Goal: Task Accomplishment & Management: Manage account settings

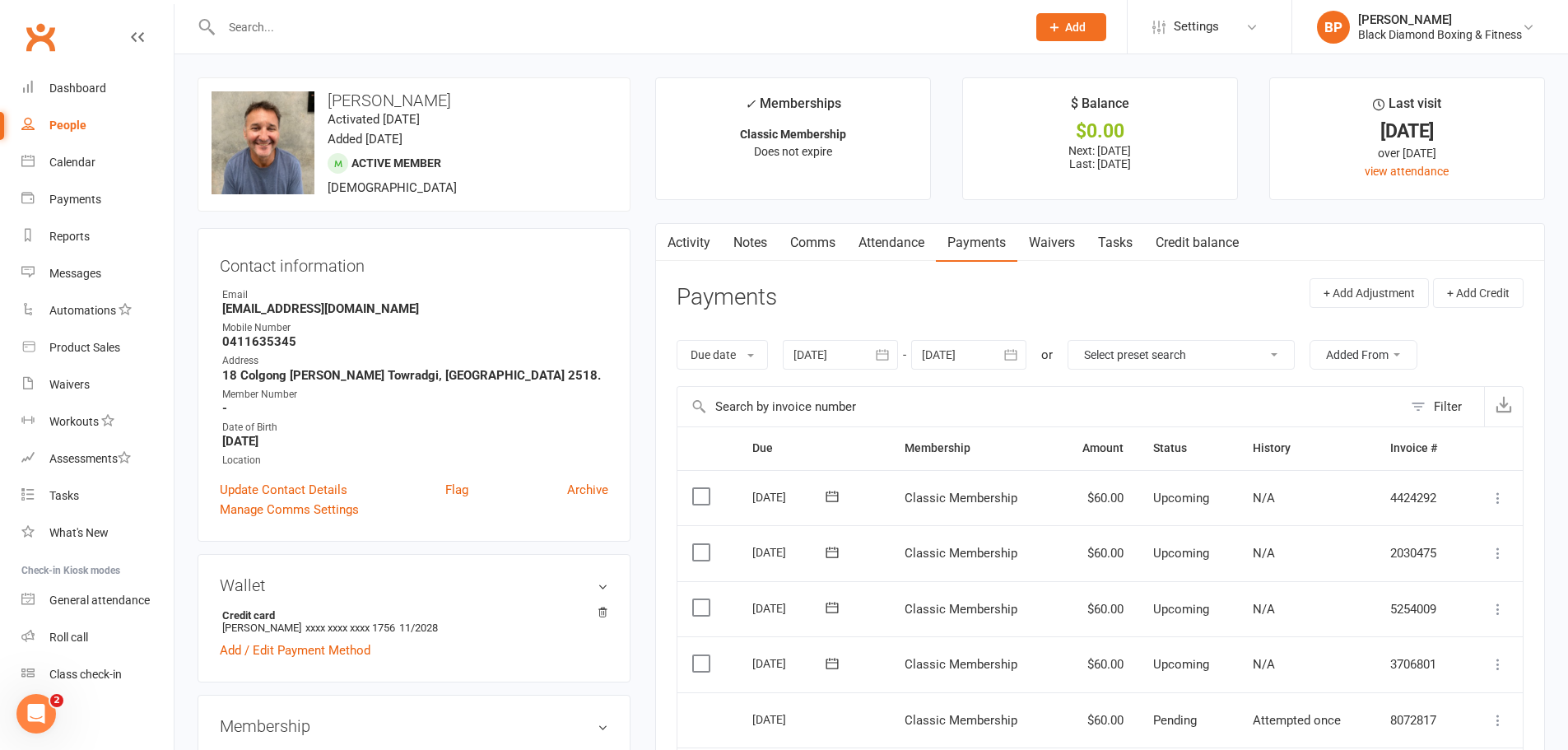
drag, startPoint x: 90, startPoint y: 350, endPoint x: 318, endPoint y: 22, distance: 399.5
click at [318, 22] on input "text" at bounding box center [616, 27] width 799 height 23
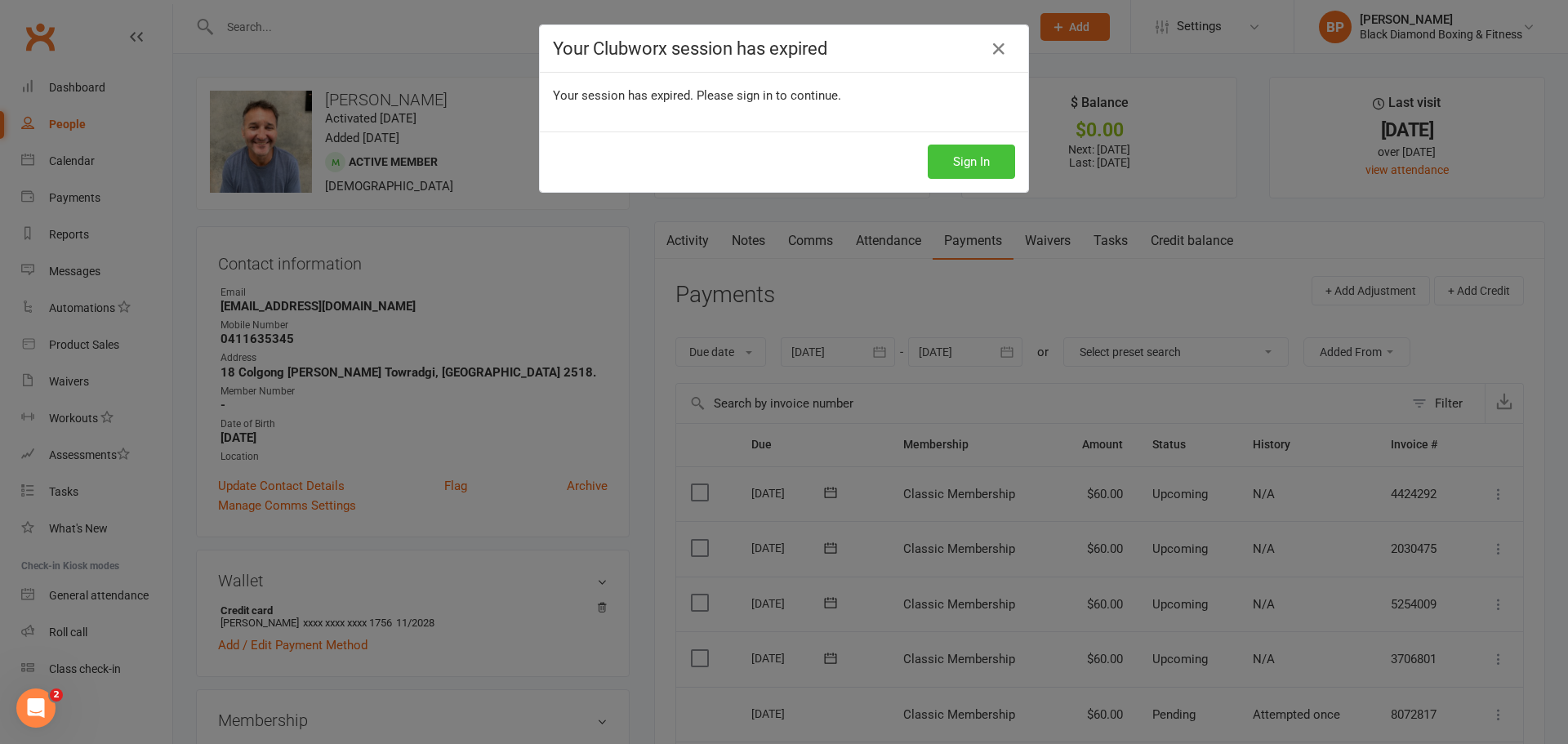
click at [977, 162] on button "Sign In" at bounding box center [971, 161] width 87 height 34
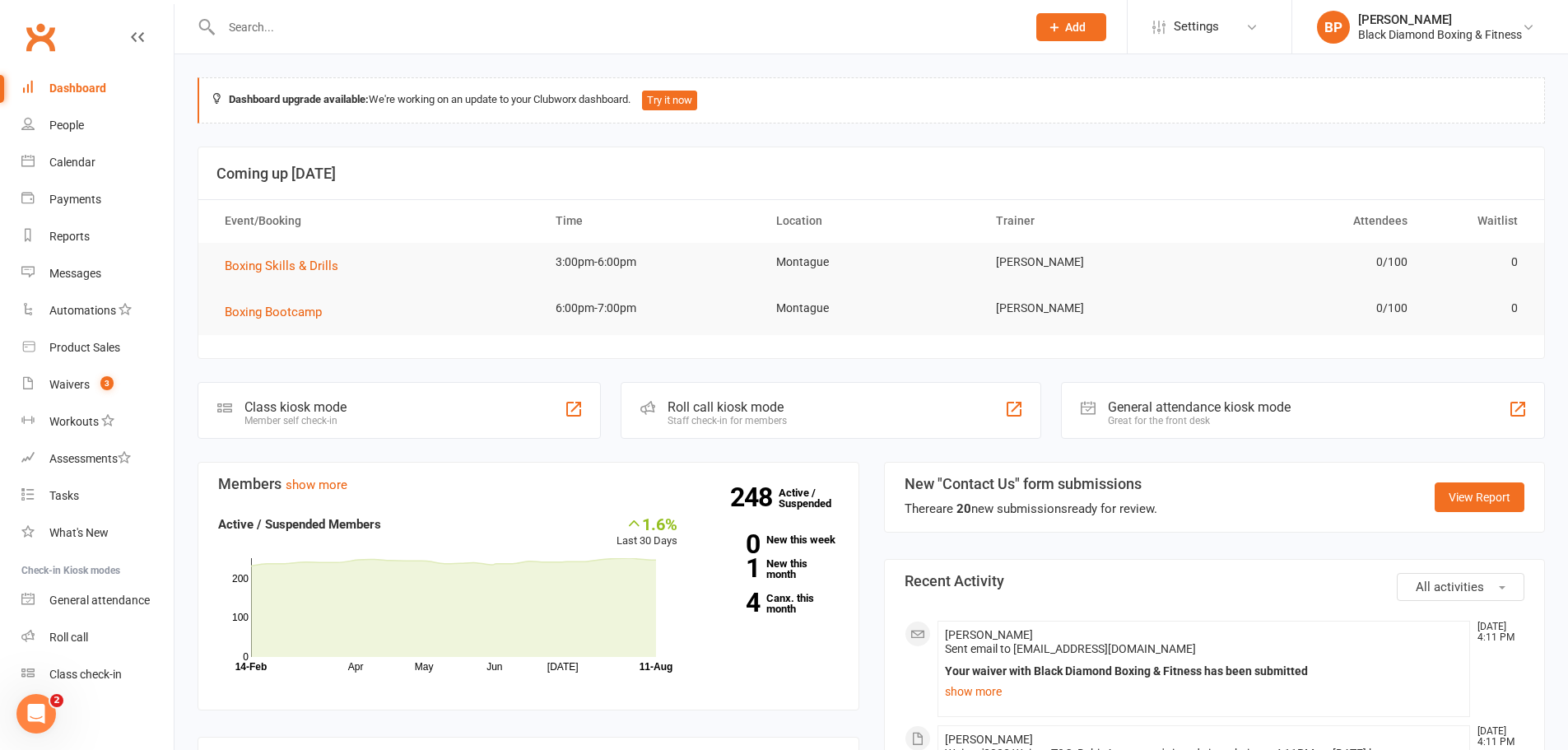
click at [452, 39] on div at bounding box center [606, 27] width 817 height 54
click at [459, 33] on input "text" at bounding box center [616, 27] width 799 height 23
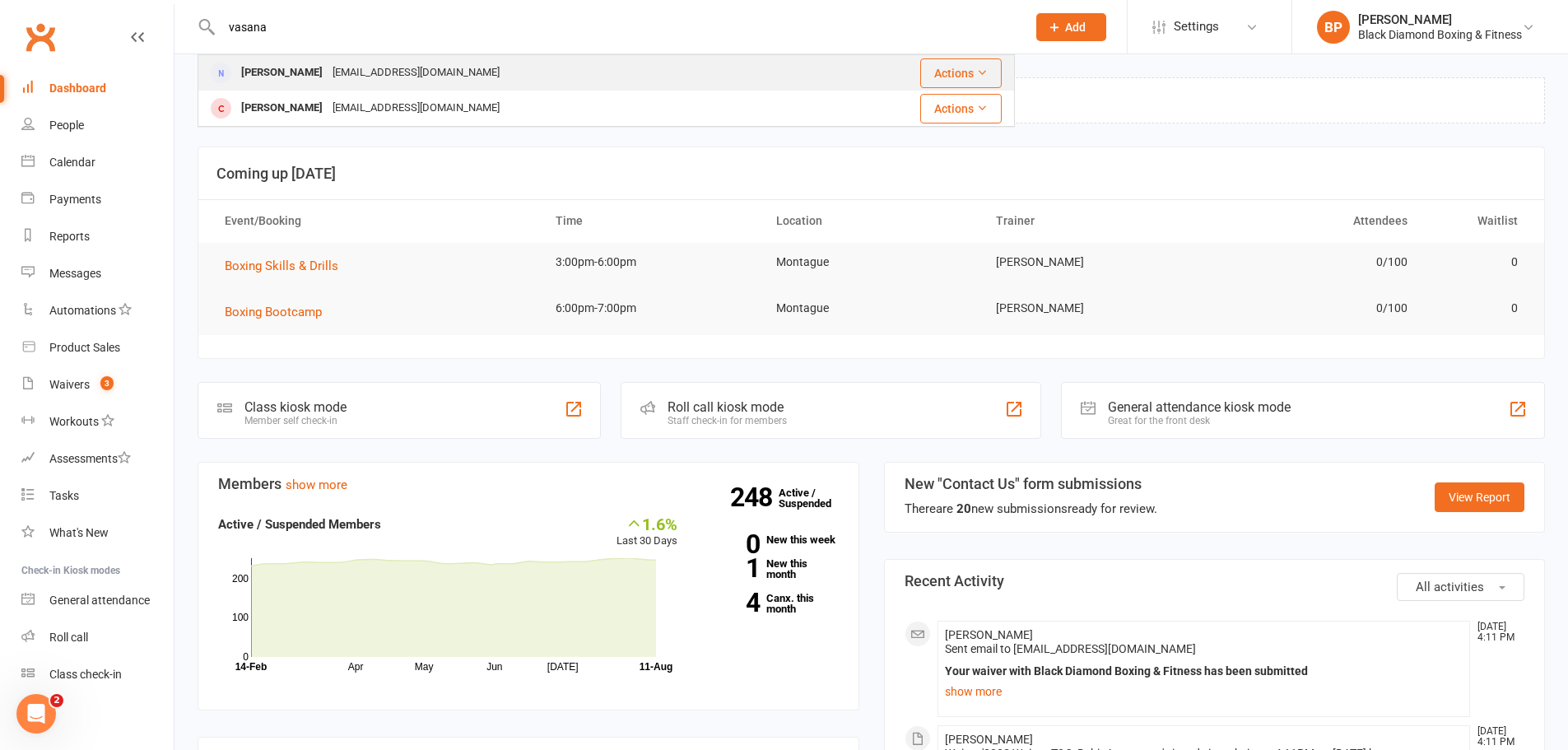
type input "vasana"
click at [429, 75] on div "vashong14@gmail.com" at bounding box center [415, 73] width 177 height 24
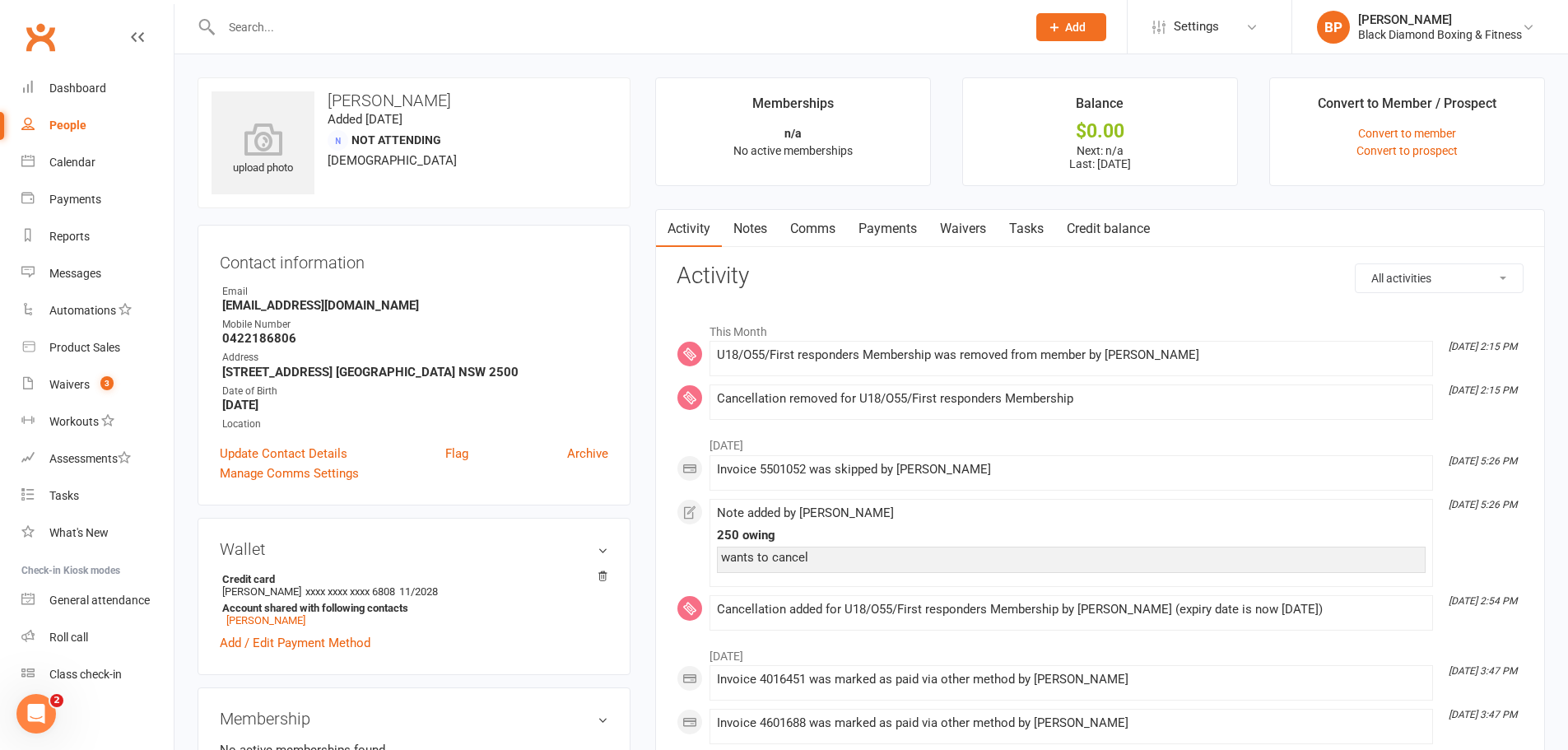
click at [886, 229] on link "Payments" at bounding box center [888, 228] width 81 height 38
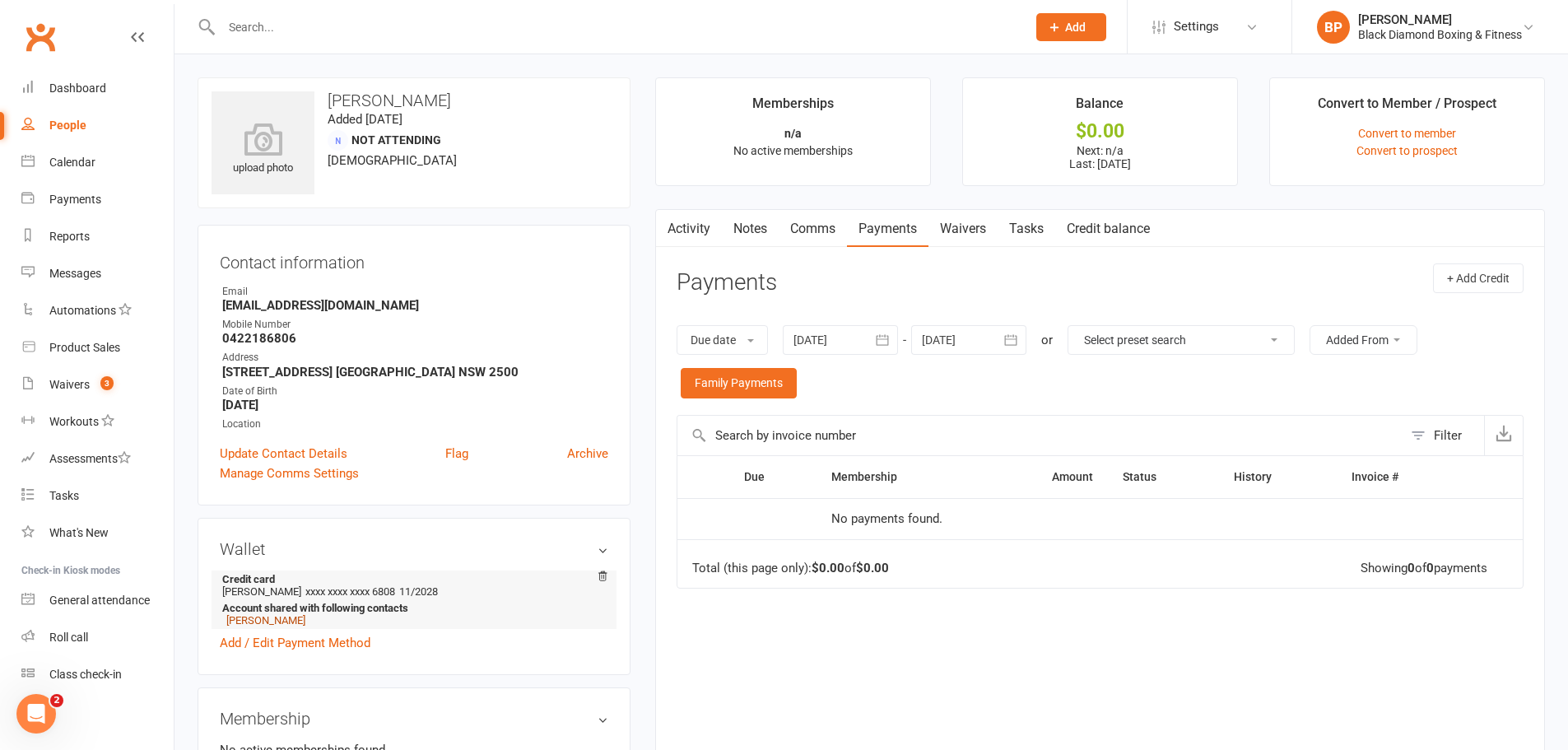
click at [303, 619] on link "Anawin HONGTHONG" at bounding box center [265, 620] width 79 height 12
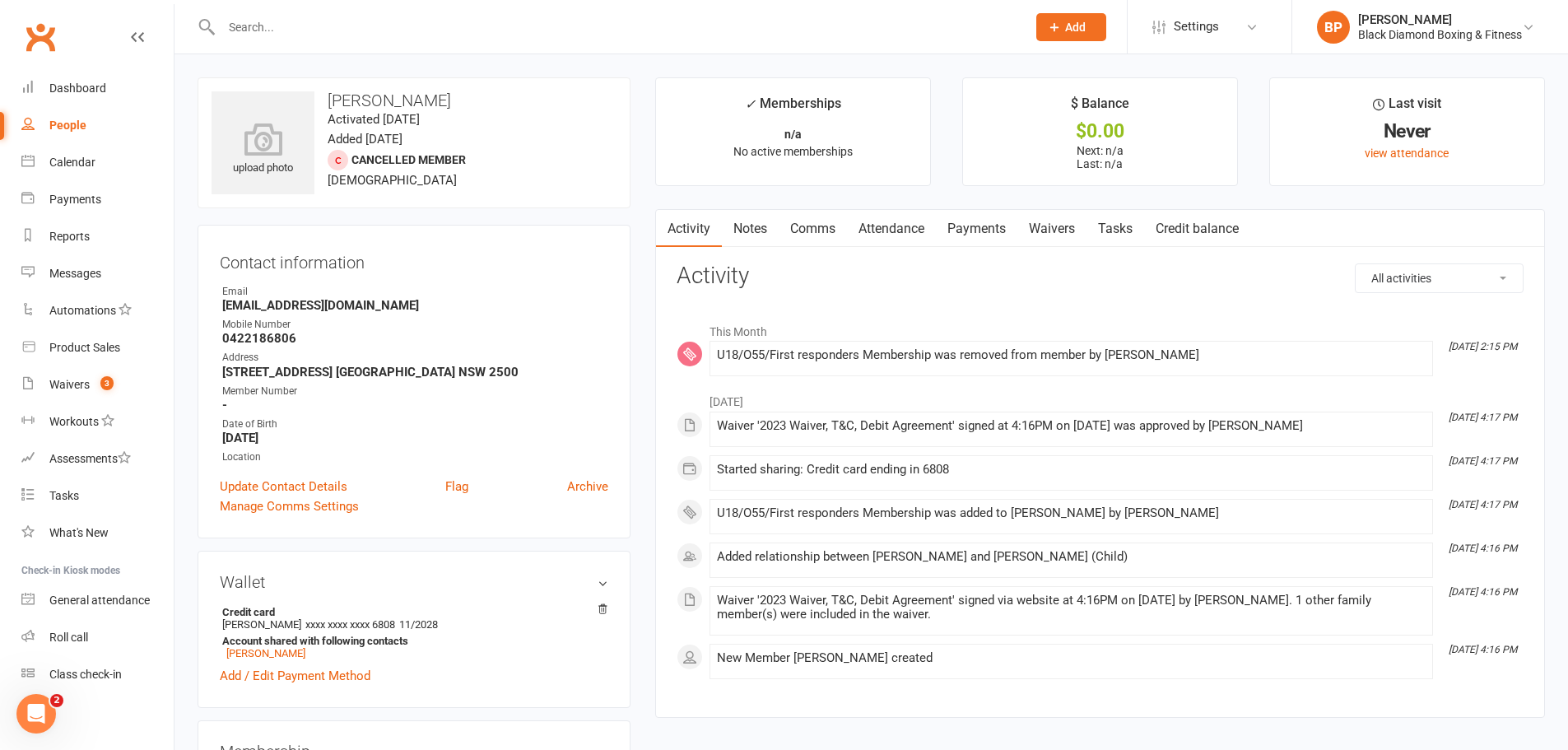
click at [988, 222] on link "Payments" at bounding box center [977, 228] width 81 height 38
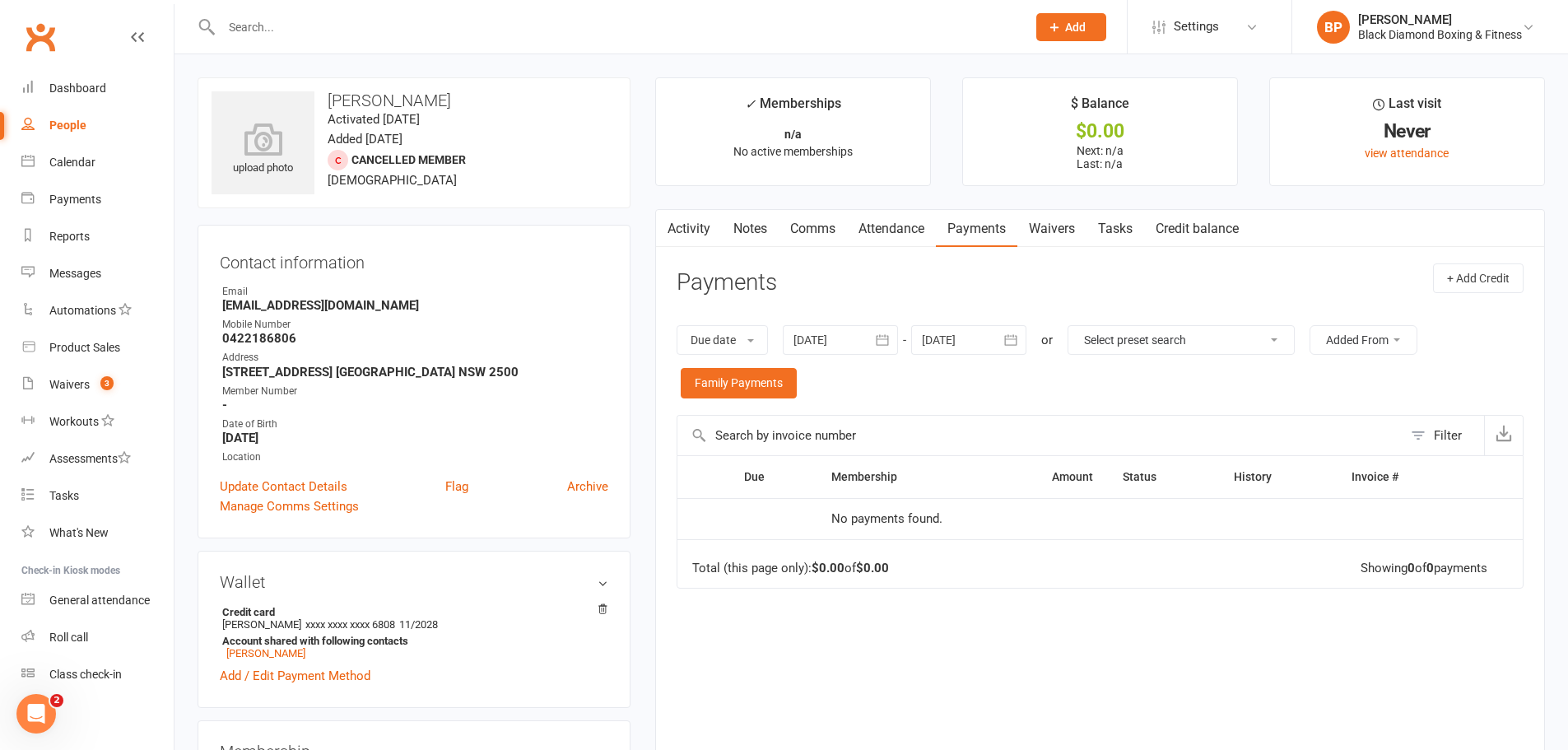
click at [558, 28] on input "text" at bounding box center [616, 27] width 799 height 23
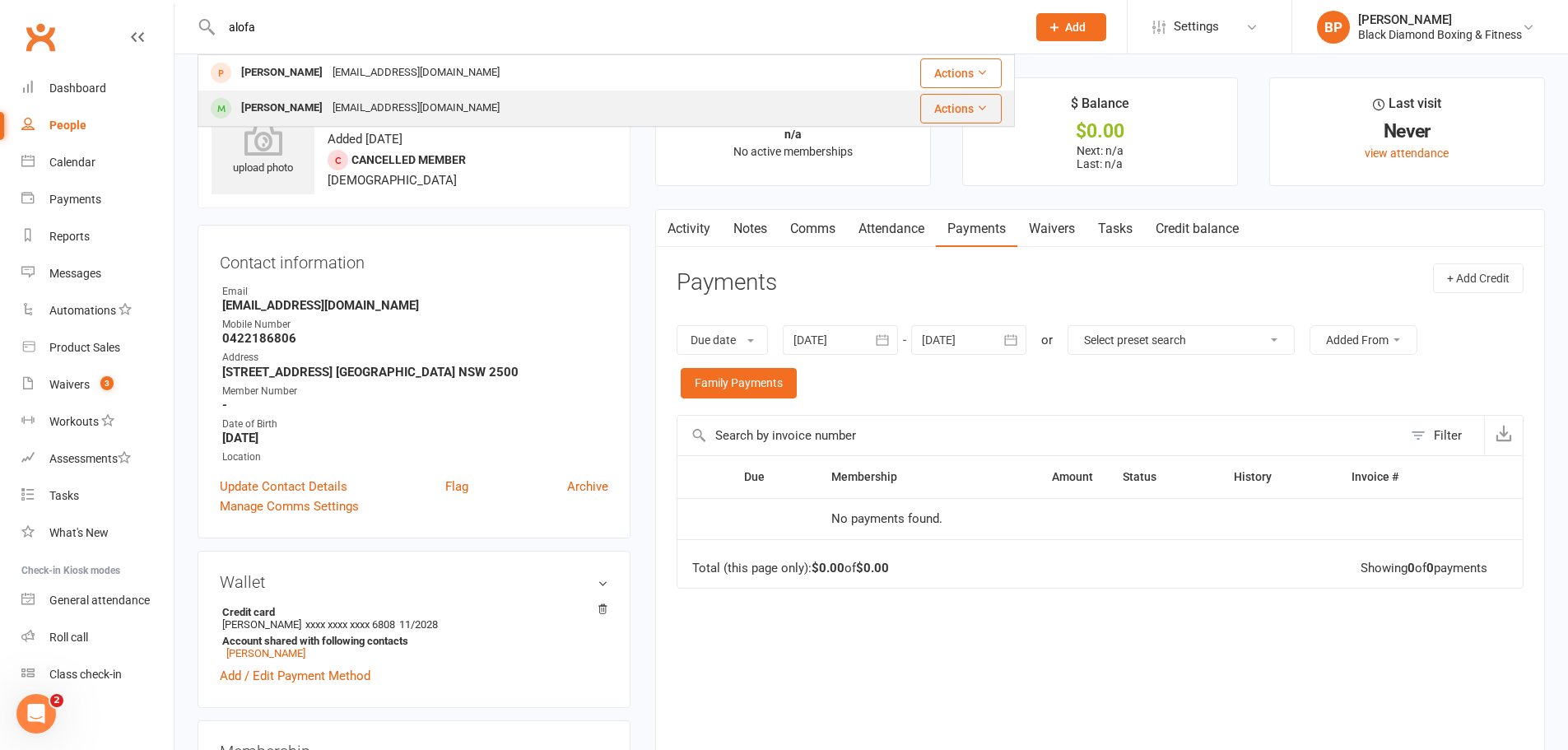
type input "alofa"
click at [515, 119] on div "Alofa Heka aheka@yahoo.com" at bounding box center [512, 108] width 625 height 34
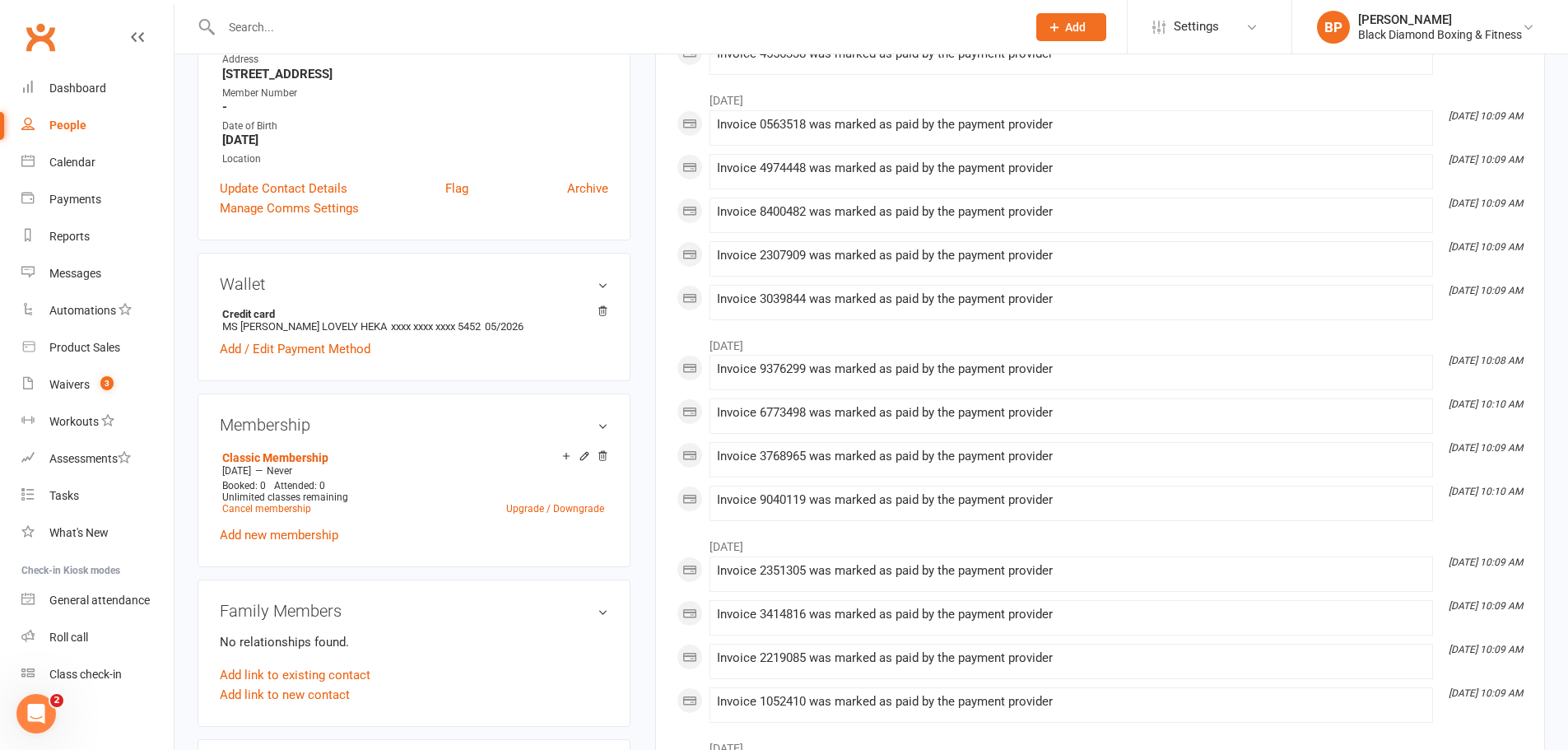
scroll to position [329, 0]
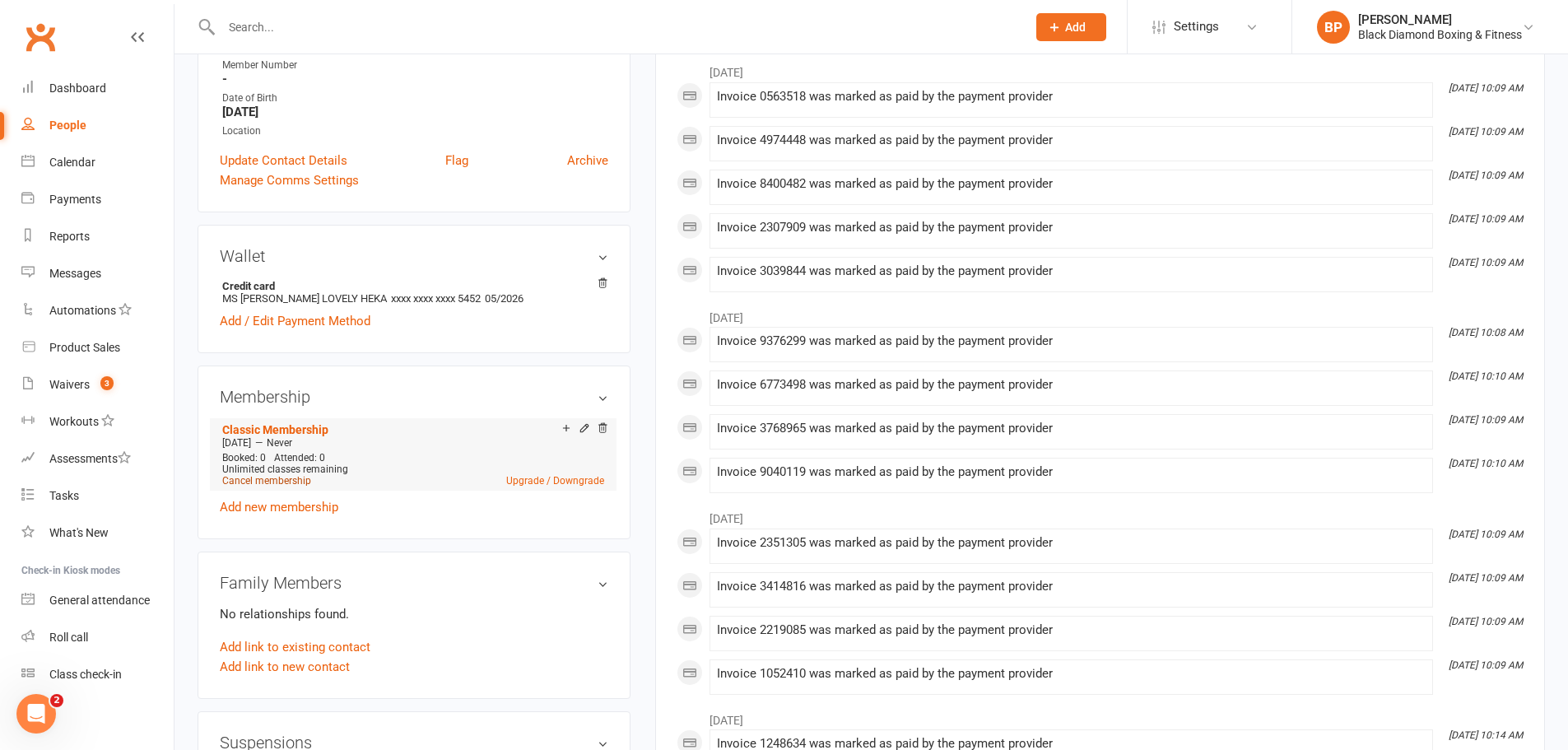
click at [297, 481] on link "Cancel membership" at bounding box center [266, 481] width 89 height 11
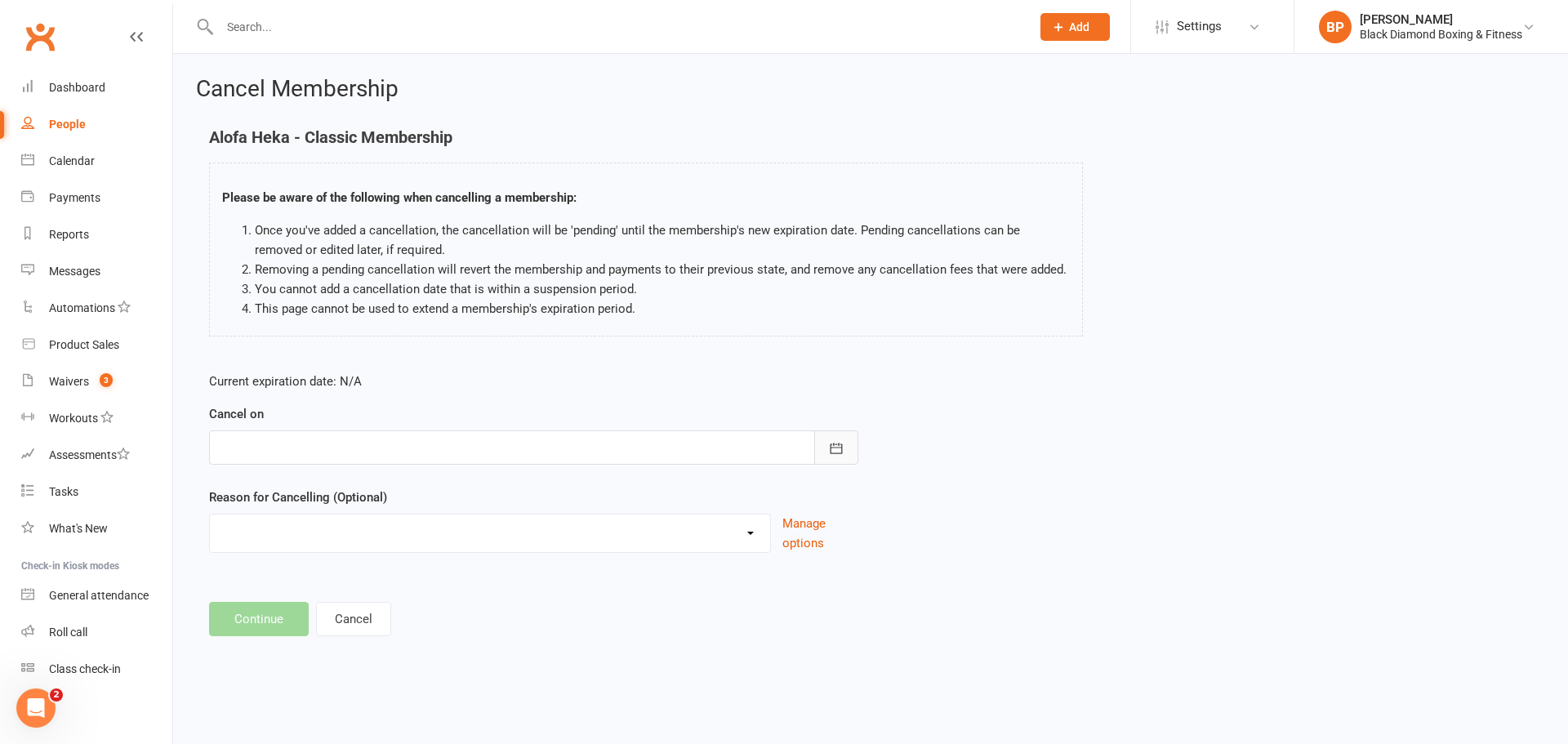
click at [834, 440] on icon "button" at bounding box center [836, 449] width 17 height 17
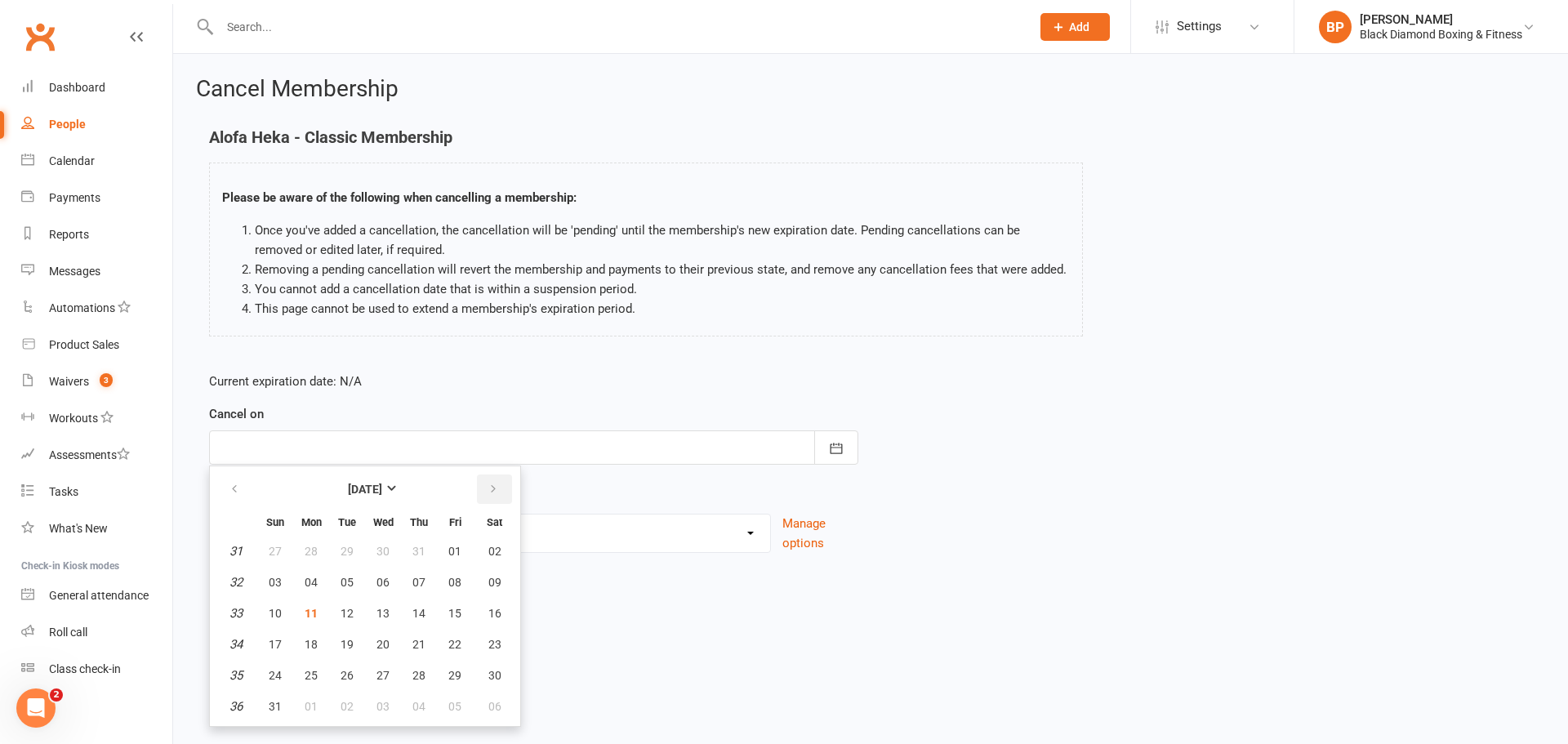
click at [490, 488] on icon "button" at bounding box center [493, 489] width 11 height 13
click at [231, 484] on icon "button" at bounding box center [234, 489] width 11 height 13
click at [497, 492] on icon "button" at bounding box center [493, 489] width 11 height 13
click at [354, 581] on button "09" at bounding box center [347, 583] width 34 height 29
type input "09 Sep 2025"
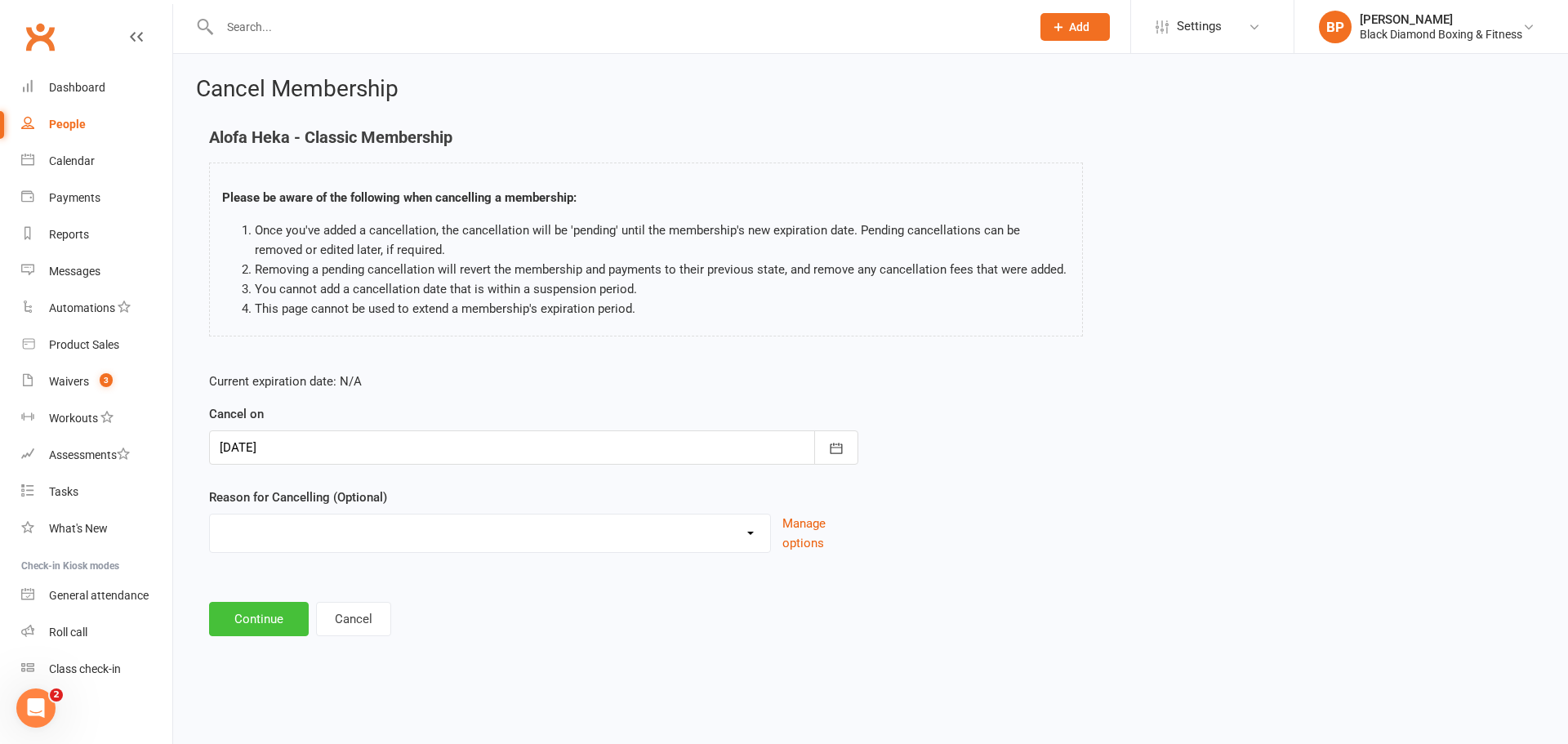
click at [277, 613] on button "Continue" at bounding box center [259, 618] width 100 height 34
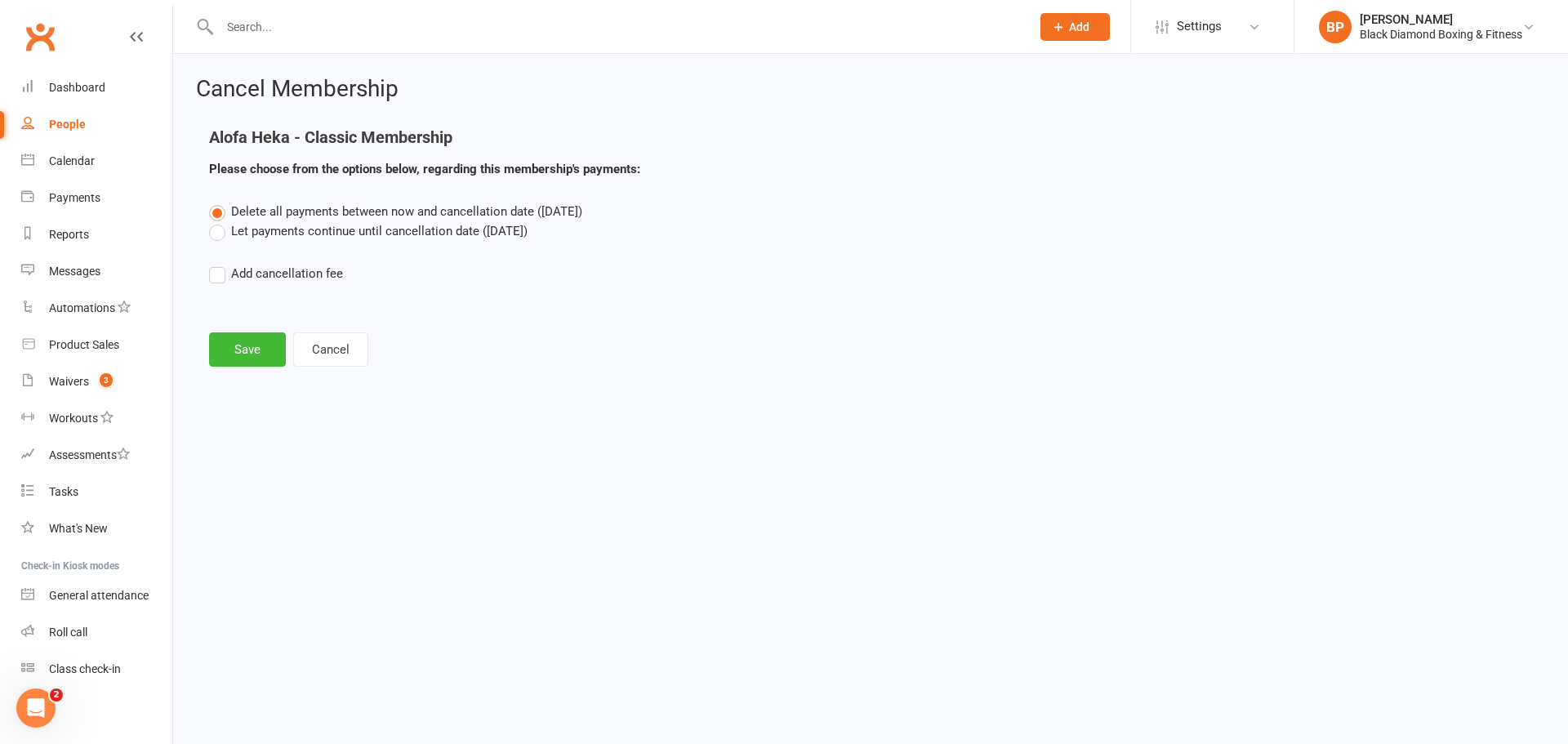
click at [364, 230] on label "Let payments continue until cancellation date (Sep 9, 2025)" at bounding box center [368, 230] width 318 height 19
click at [220, 221] on input "Let payments continue until cancellation date (Sep 9, 2025)" at bounding box center [215, 221] width 11 height 0
click at [236, 348] on button "Save" at bounding box center [248, 349] width 77 height 34
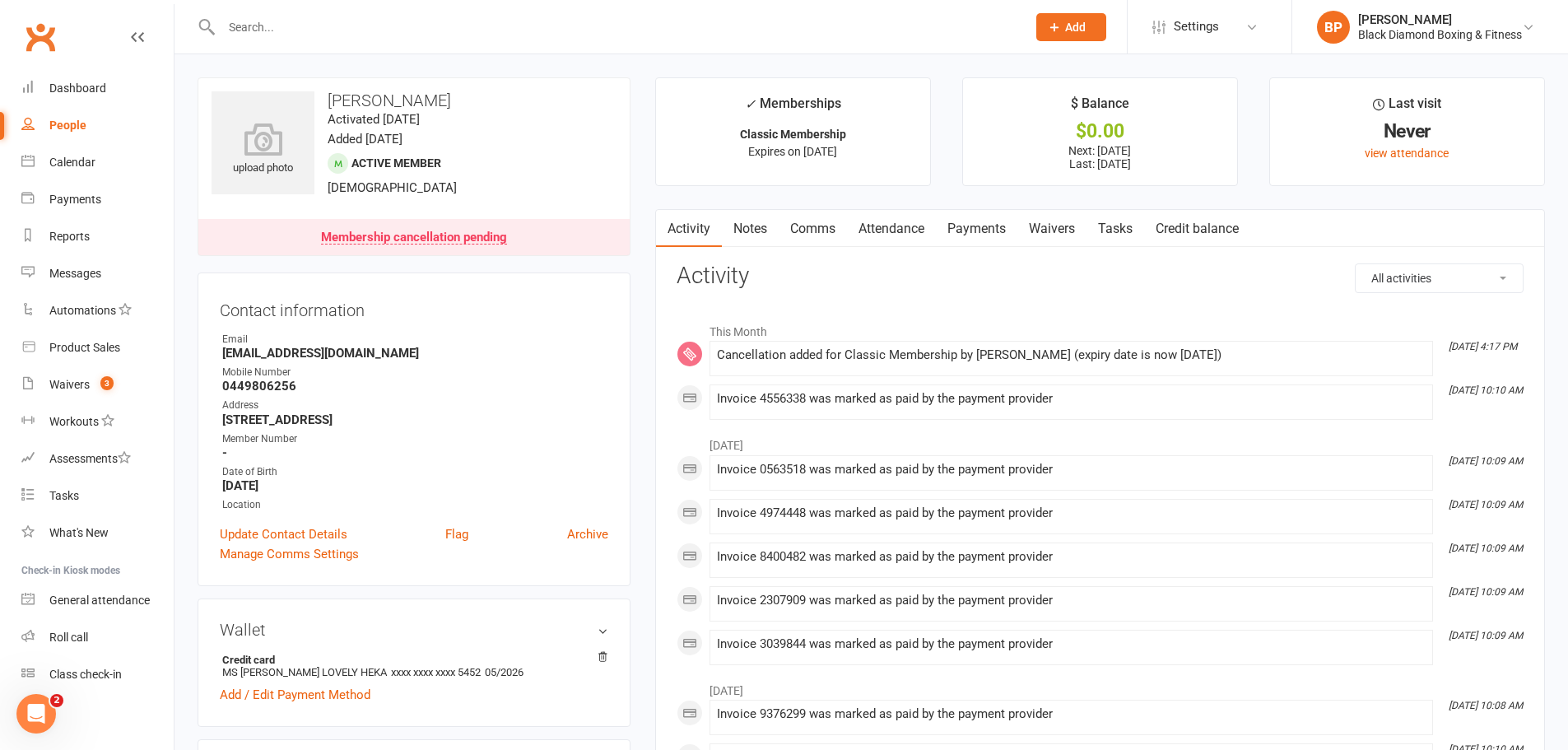
click at [983, 221] on link "Payments" at bounding box center [977, 228] width 81 height 38
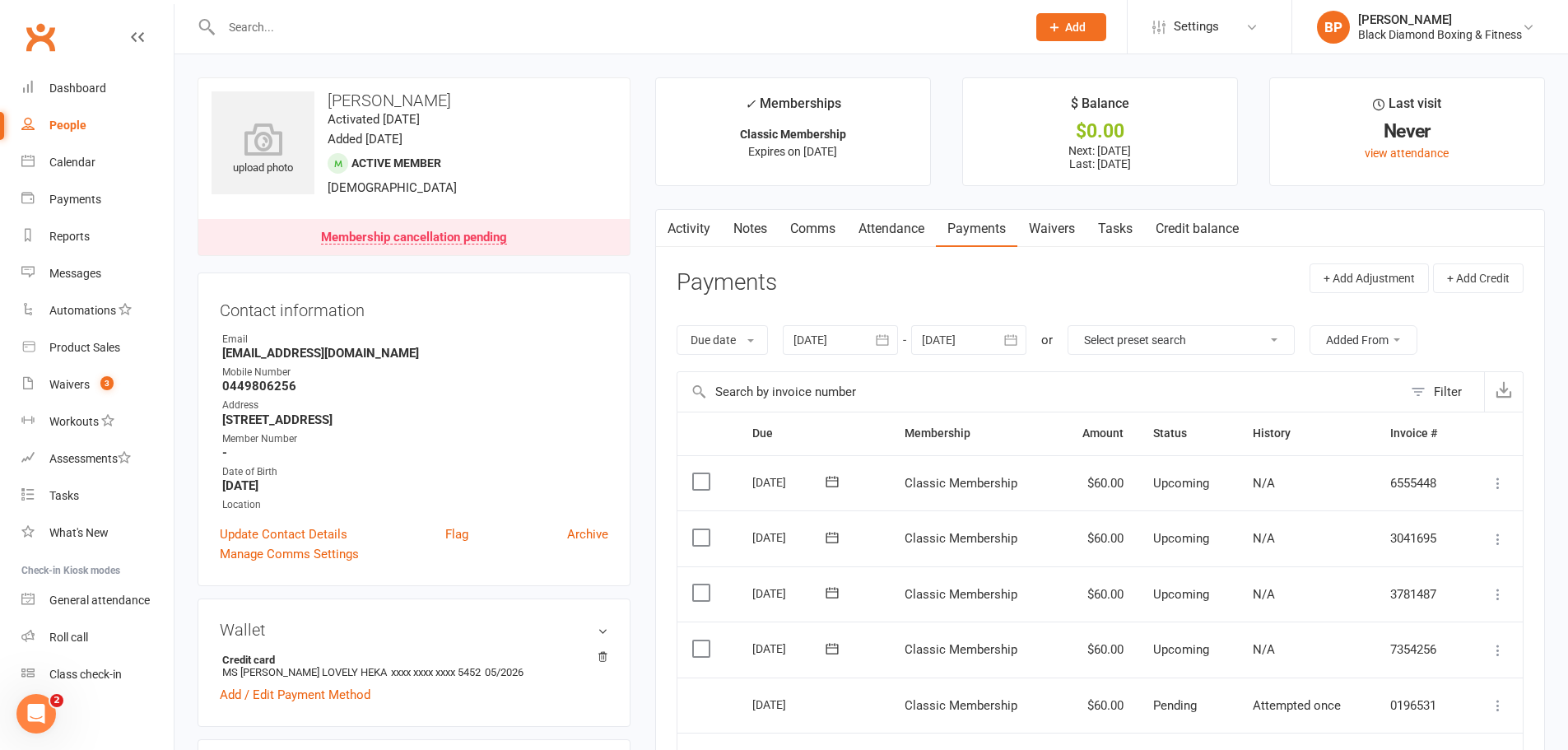
click at [1019, 338] on icon "button" at bounding box center [1011, 340] width 17 height 17
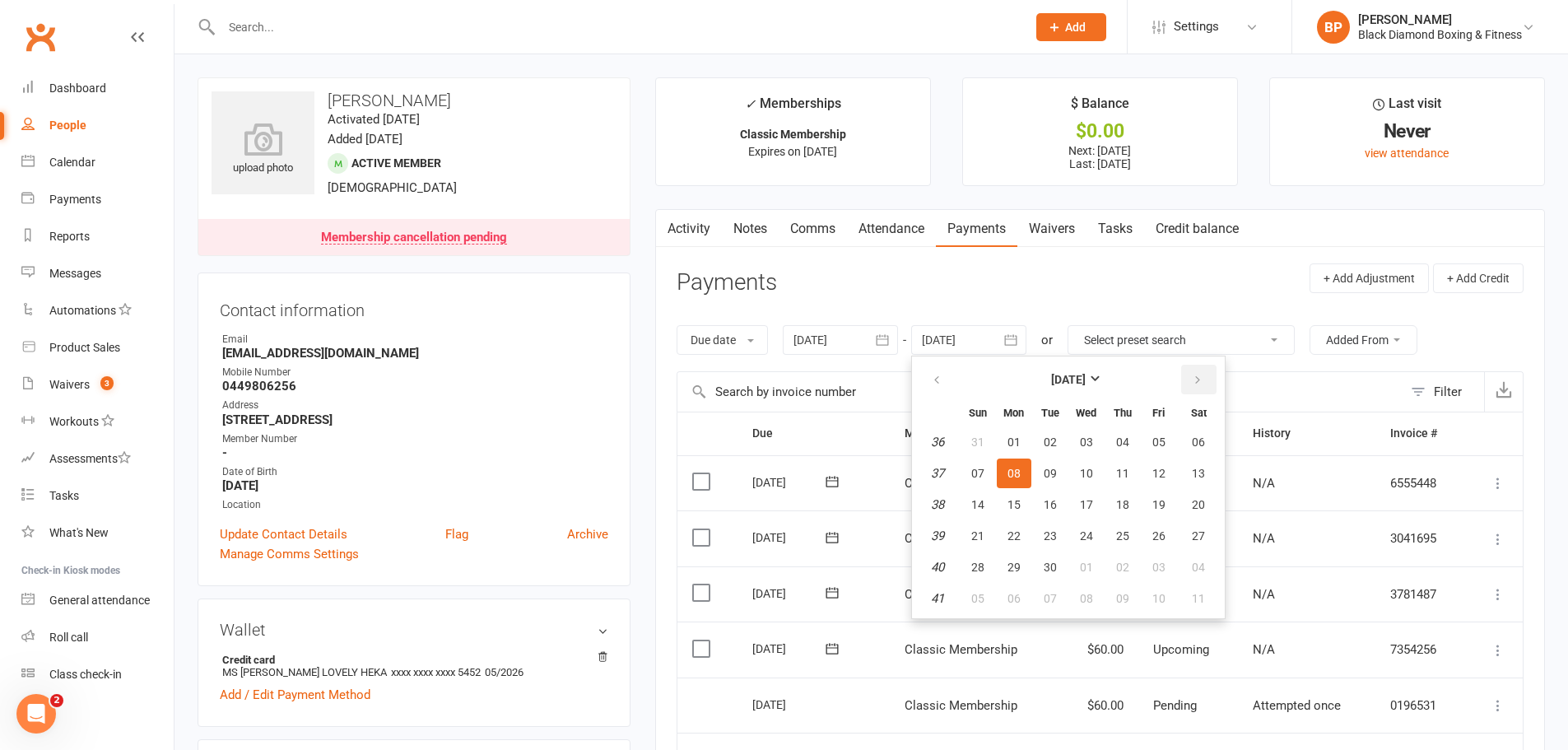
click at [1199, 381] on icon "button" at bounding box center [1197, 380] width 11 height 13
click at [1204, 495] on button "18" at bounding box center [1198, 505] width 42 height 30
type input "18 Oct 2025"
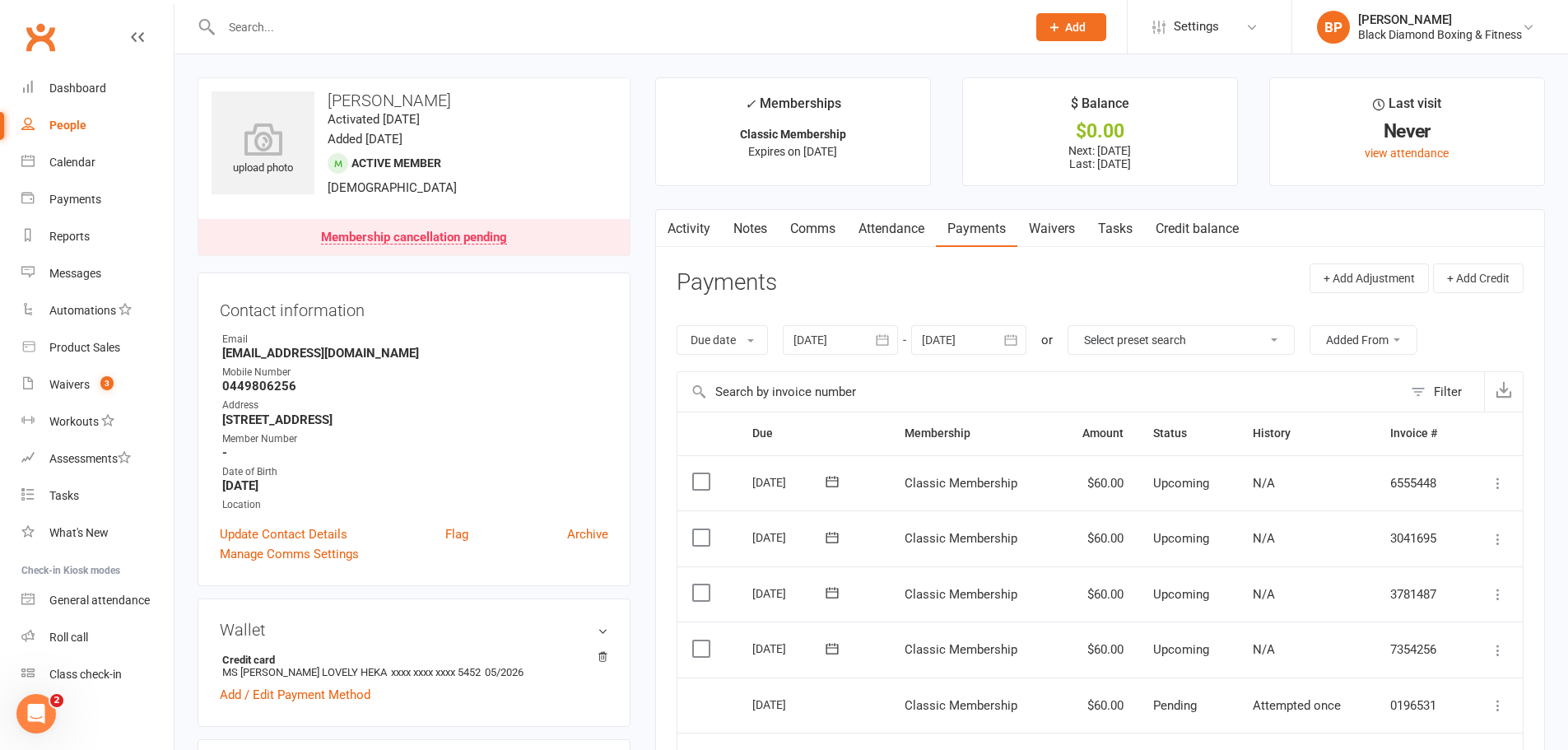
click at [651, 28] on input "text" at bounding box center [616, 27] width 799 height 23
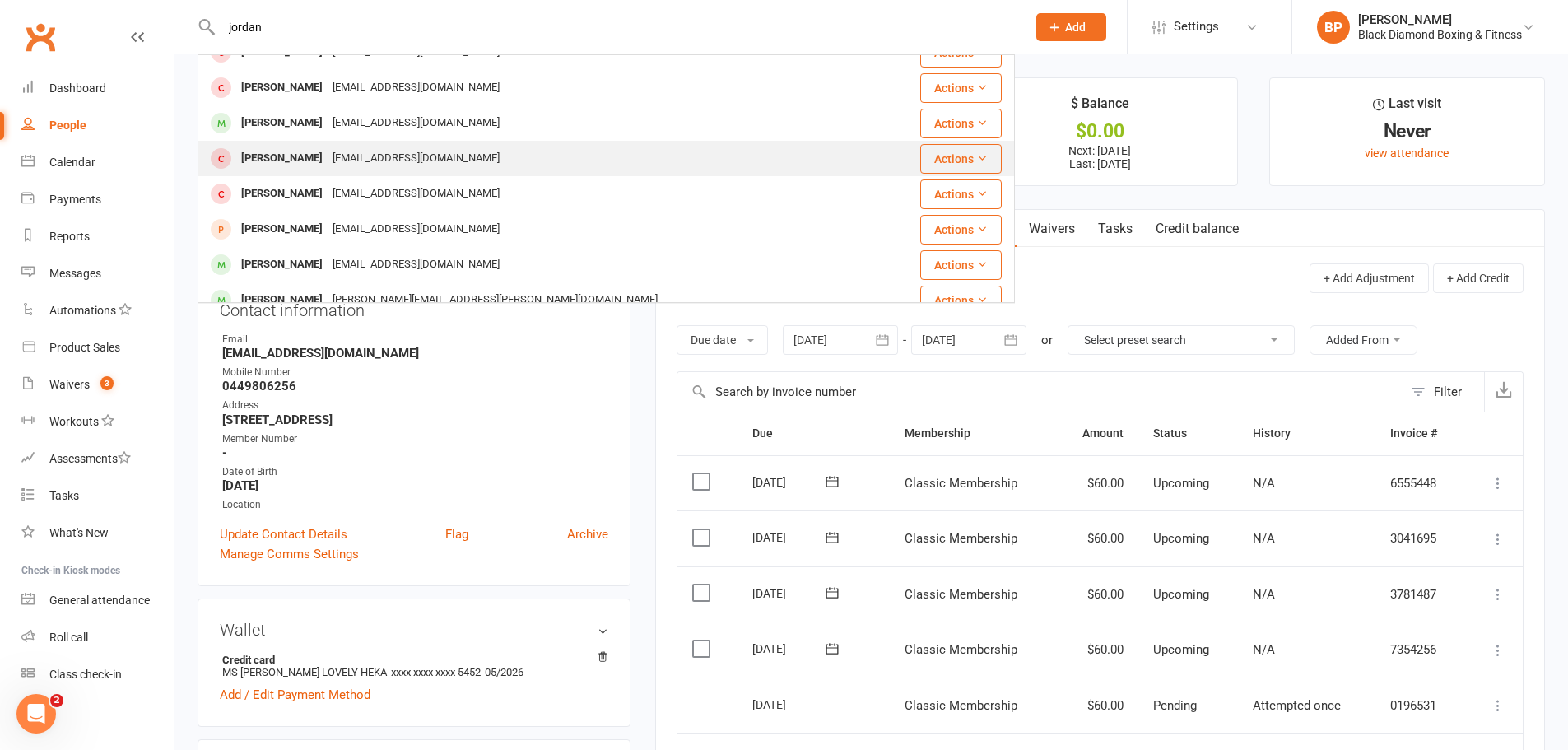
scroll to position [82, 0]
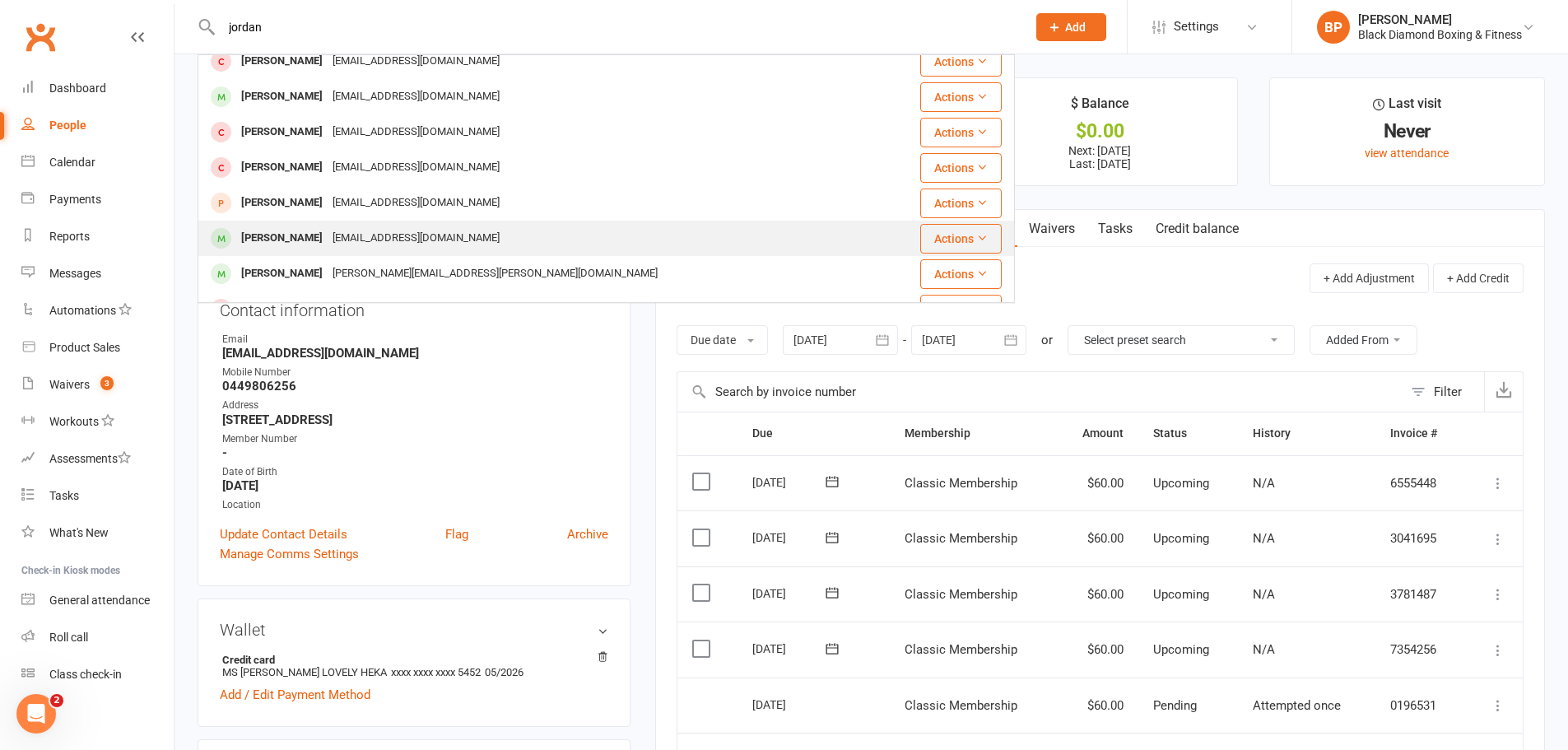
type input "jordan"
click at [397, 229] on div "jordanbrock99@gmail.com" at bounding box center [415, 239] width 177 height 24
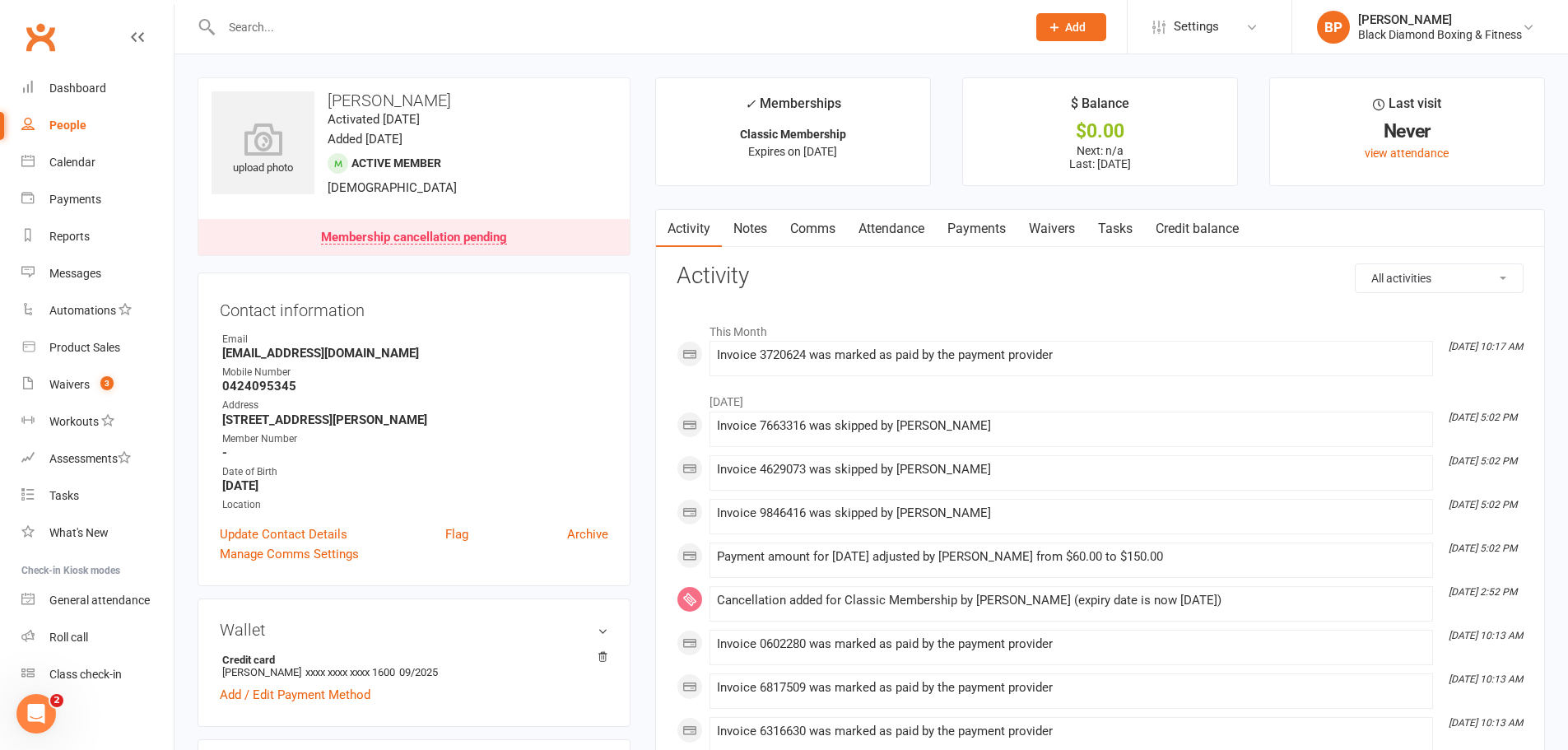
click at [978, 219] on link "Payments" at bounding box center [977, 228] width 81 height 38
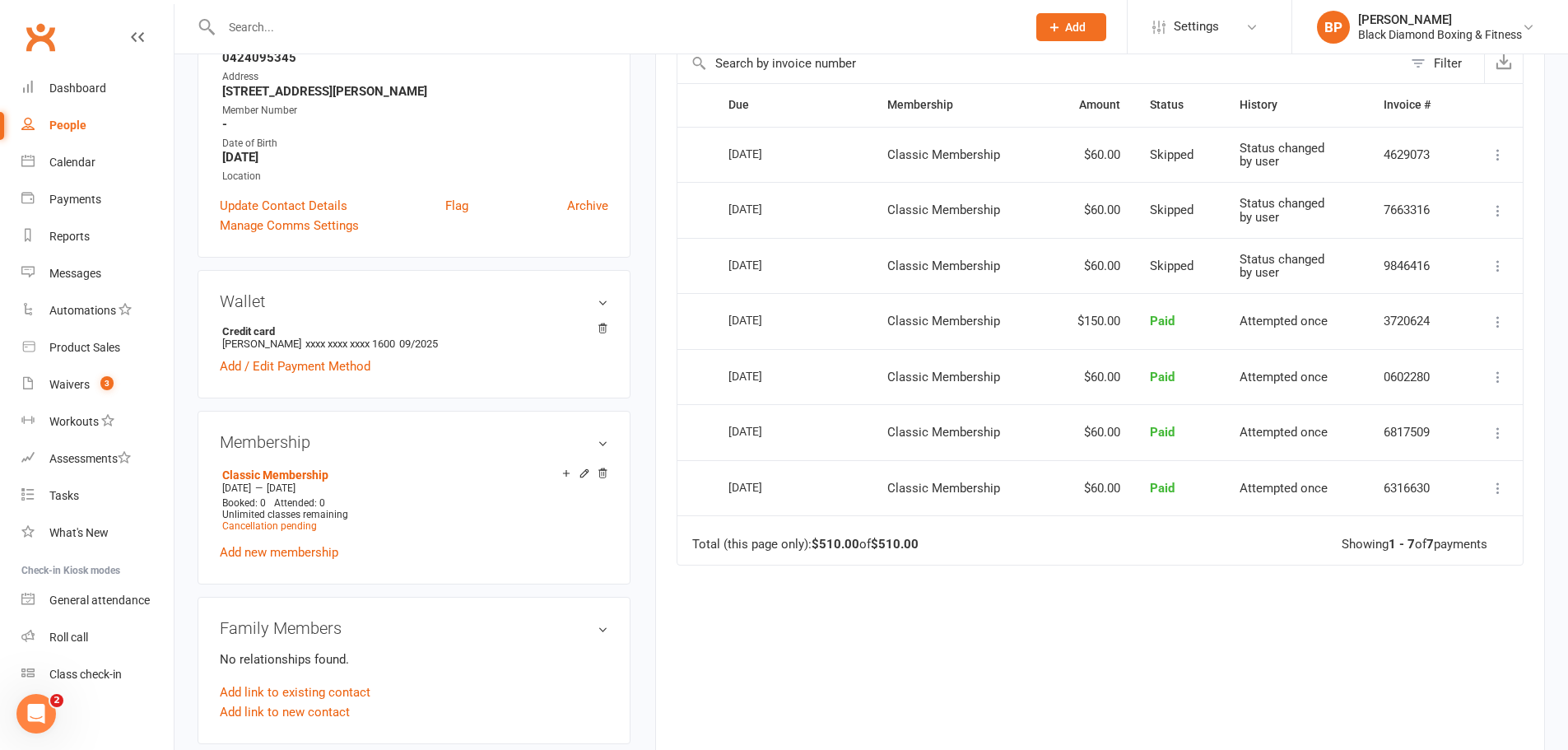
scroll to position [329, 0]
click at [604, 466] on li "Classic Membership May 23 2025 — Aug 28 2025 Booked: 0 Attended: 0 Unlimited cl…" at bounding box center [413, 498] width 390 height 72
click at [604, 474] on icon at bounding box center [602, 473] width 8 height 9
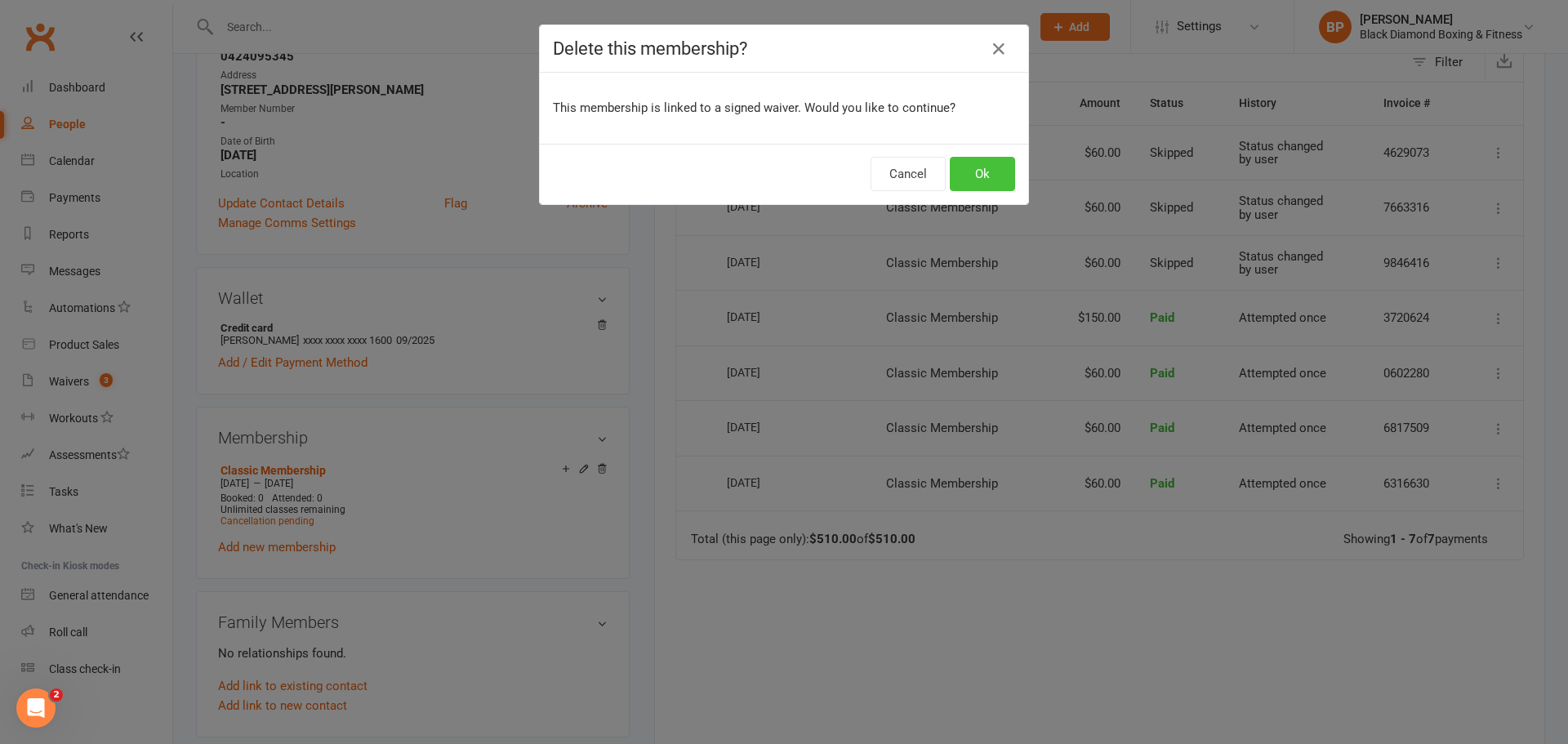
click at [977, 178] on button "Ok" at bounding box center [982, 173] width 65 height 34
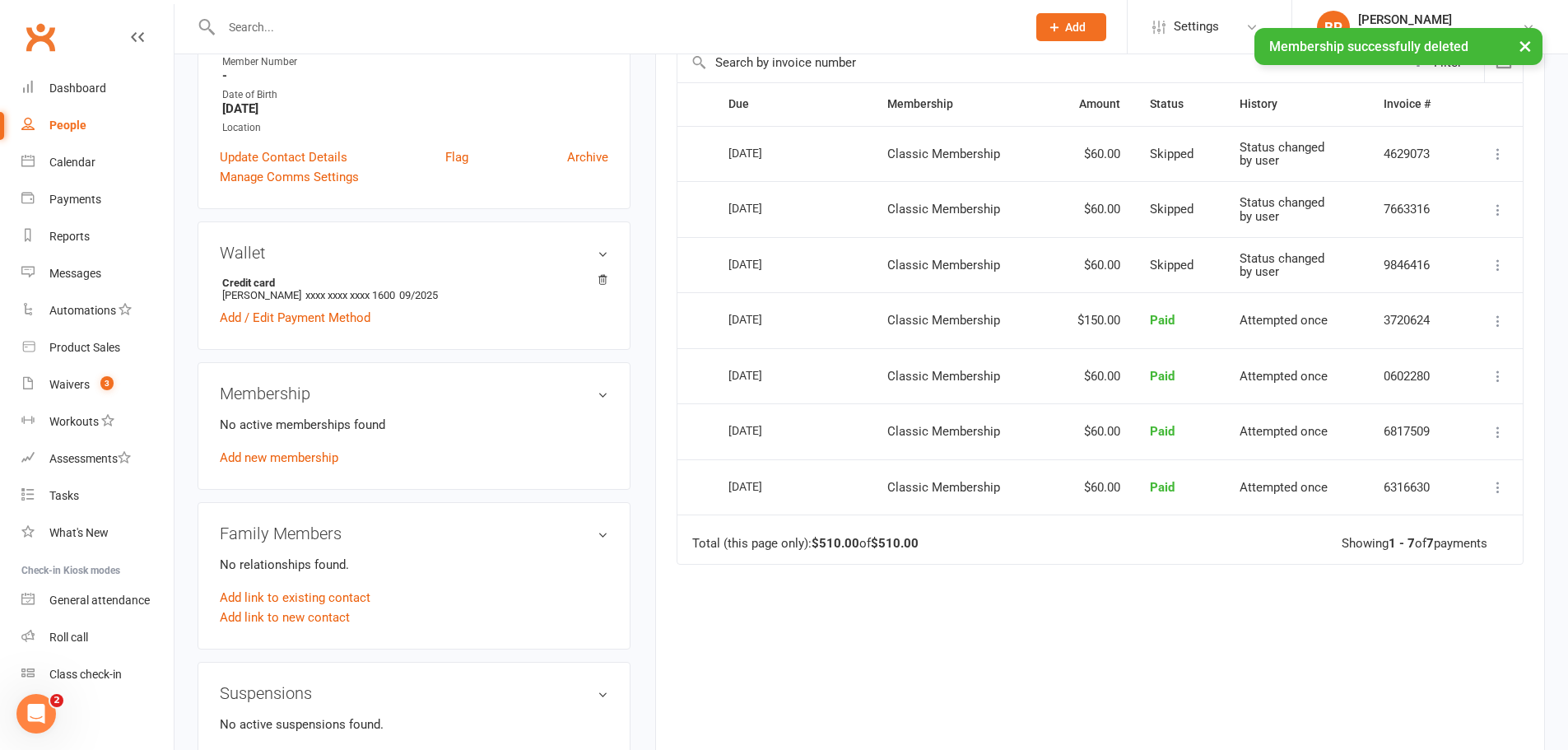
scroll to position [282, 0]
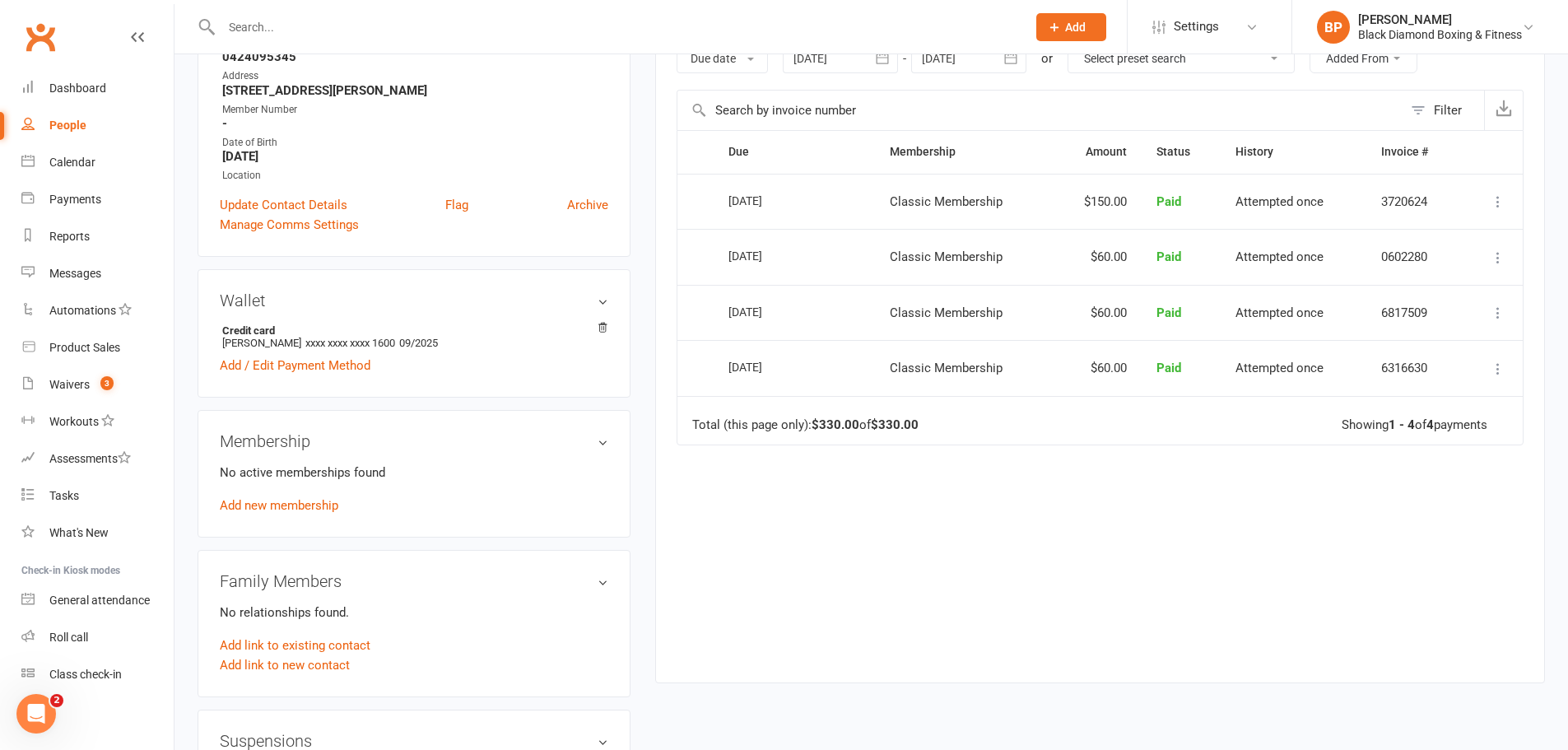
click at [483, 26] on input "text" at bounding box center [616, 27] width 799 height 23
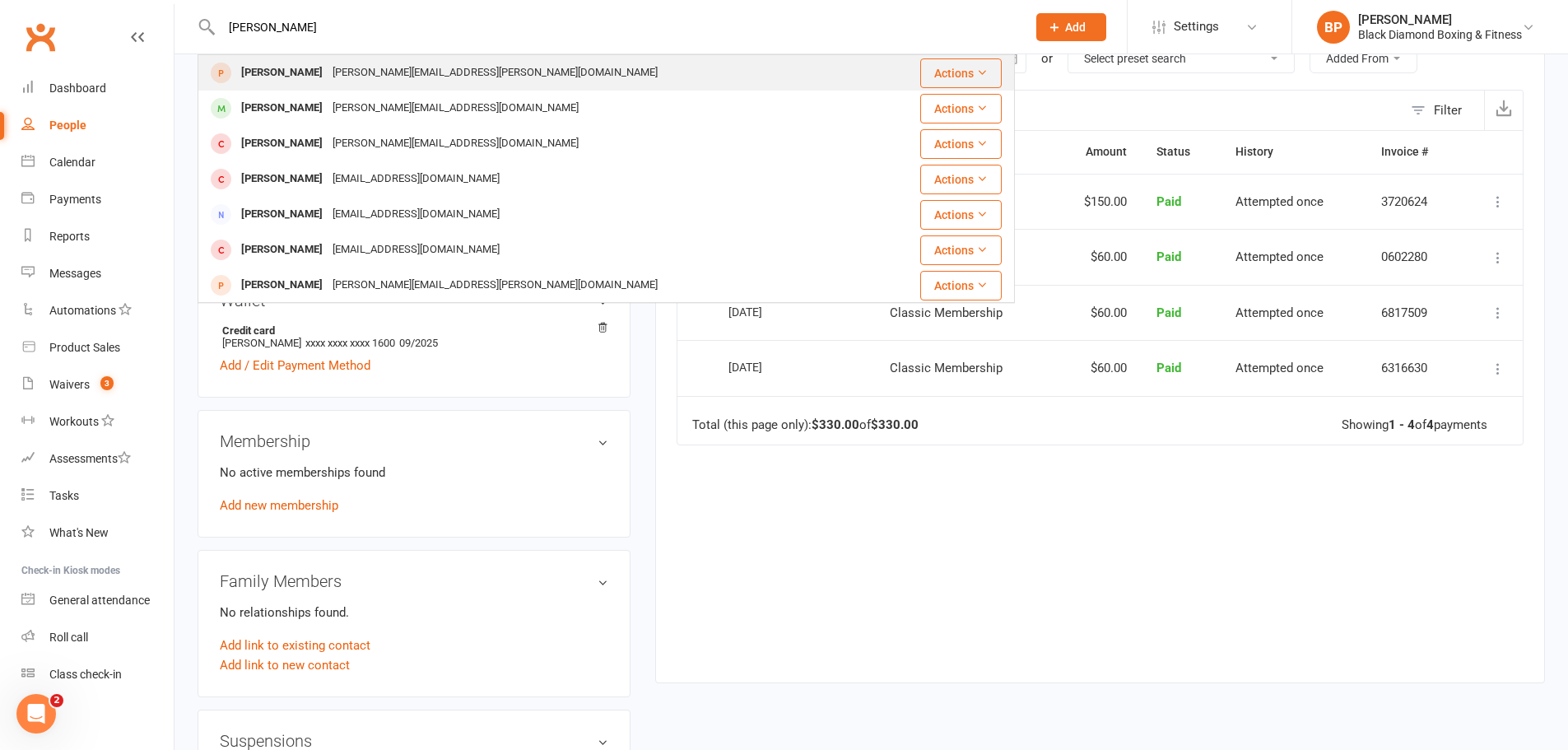
type input "brad flynn"
click at [448, 65] on div "Brad Flynn brad.d.flynn@gmail.com" at bounding box center [538, 73] width 678 height 34
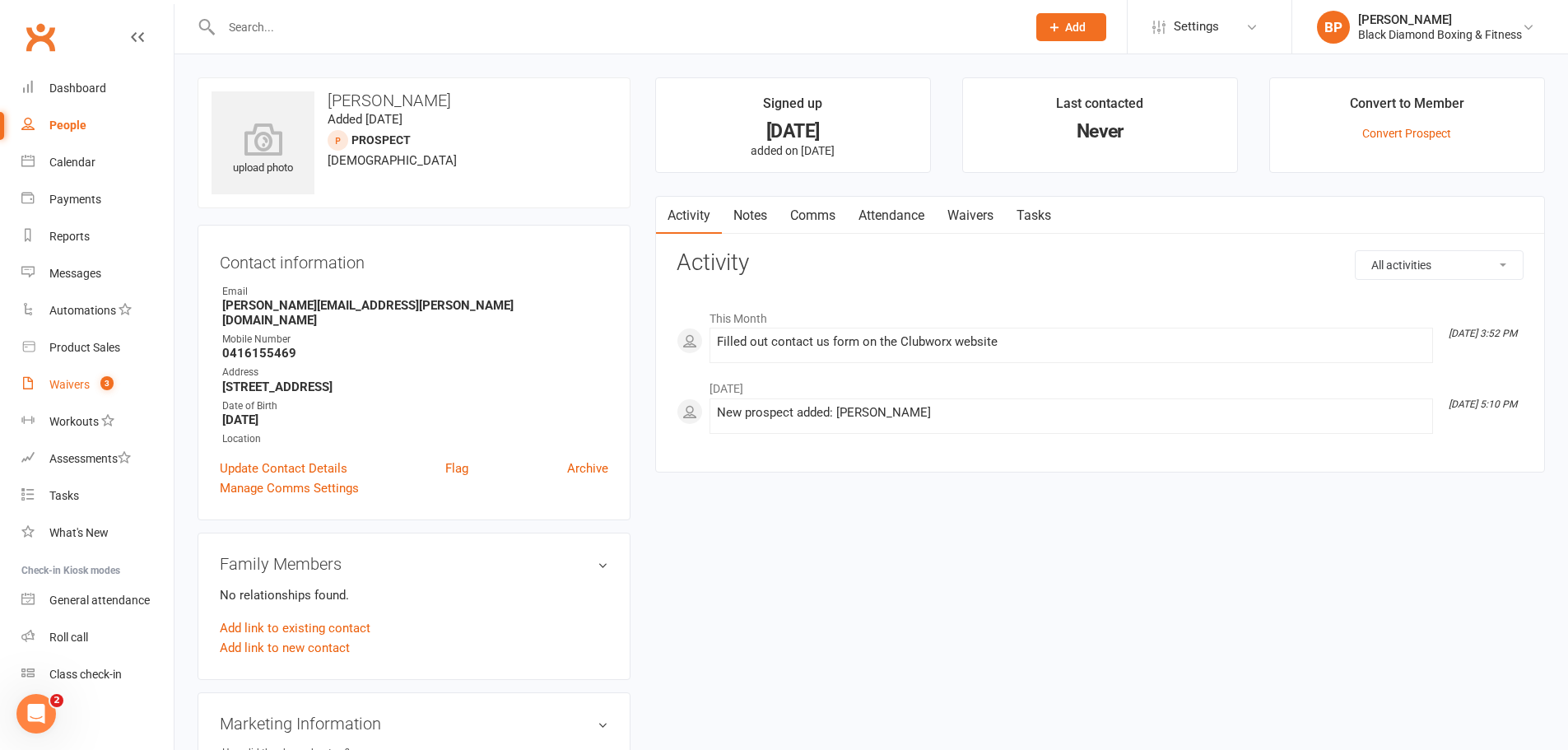
click at [70, 375] on link "Waivers 3" at bounding box center [97, 385] width 153 height 37
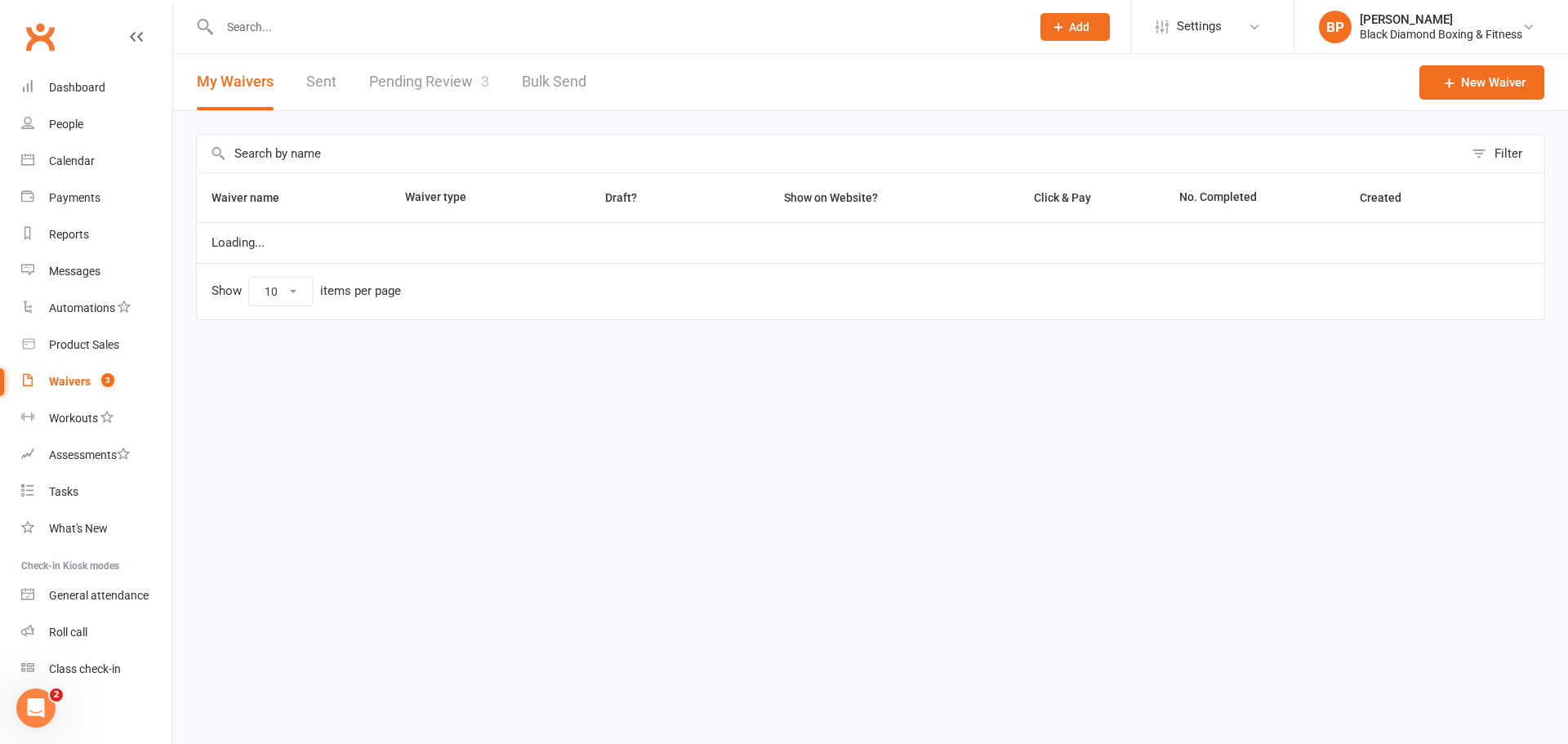
select select "50"
click at [462, 80] on link "Pending Review 3" at bounding box center [429, 82] width 120 height 56
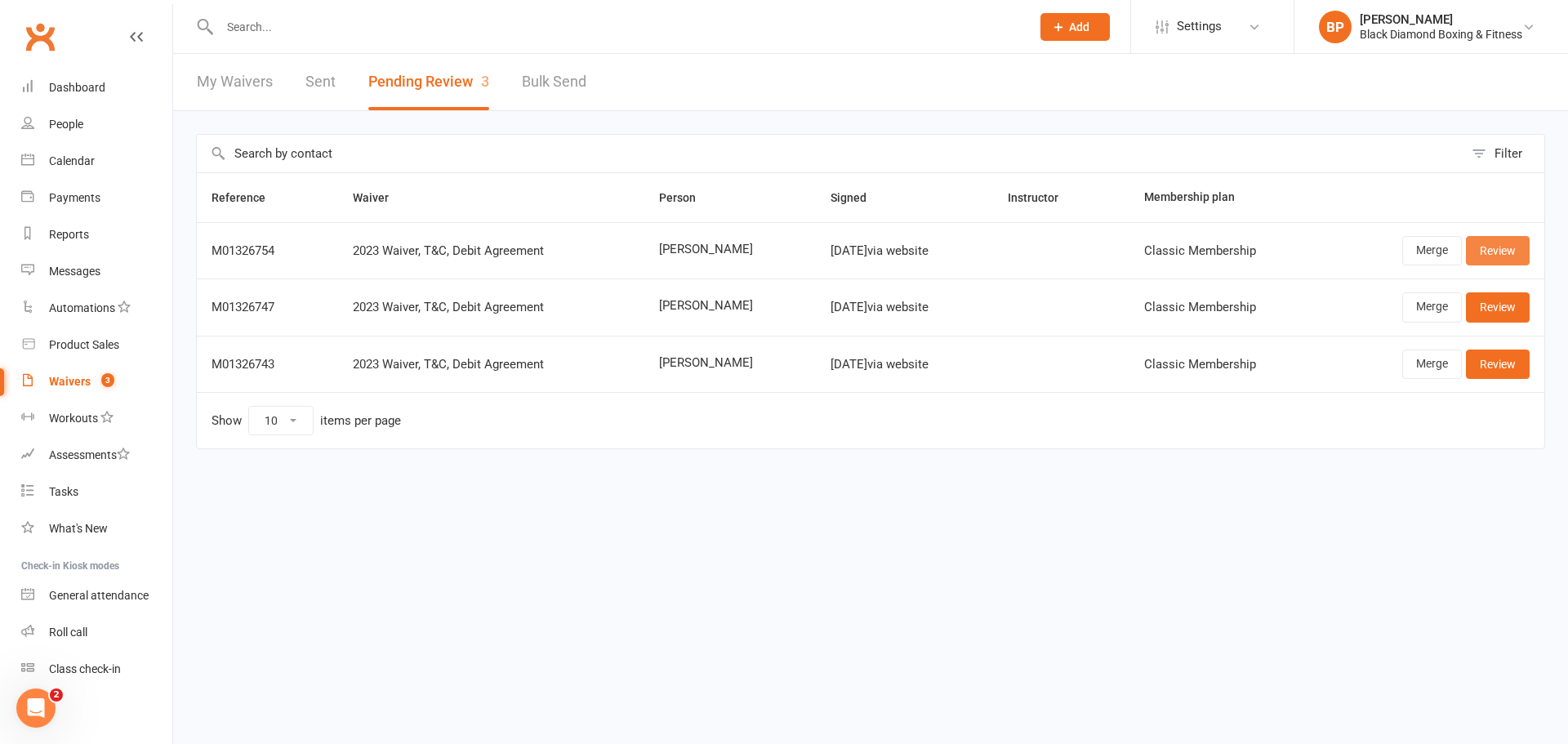
click at [1502, 257] on link "Review" at bounding box center [1496, 250] width 63 height 29
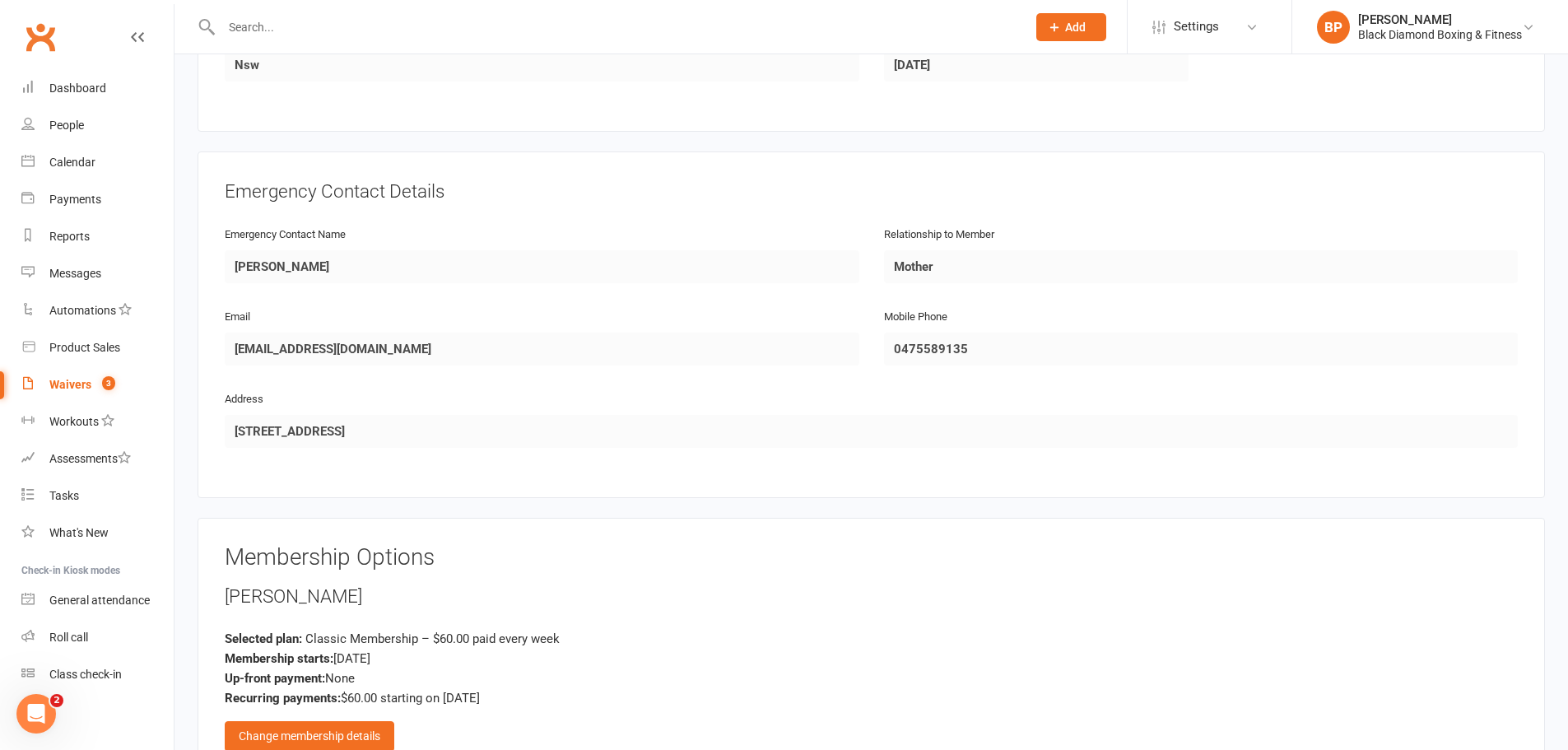
scroll to position [989, 0]
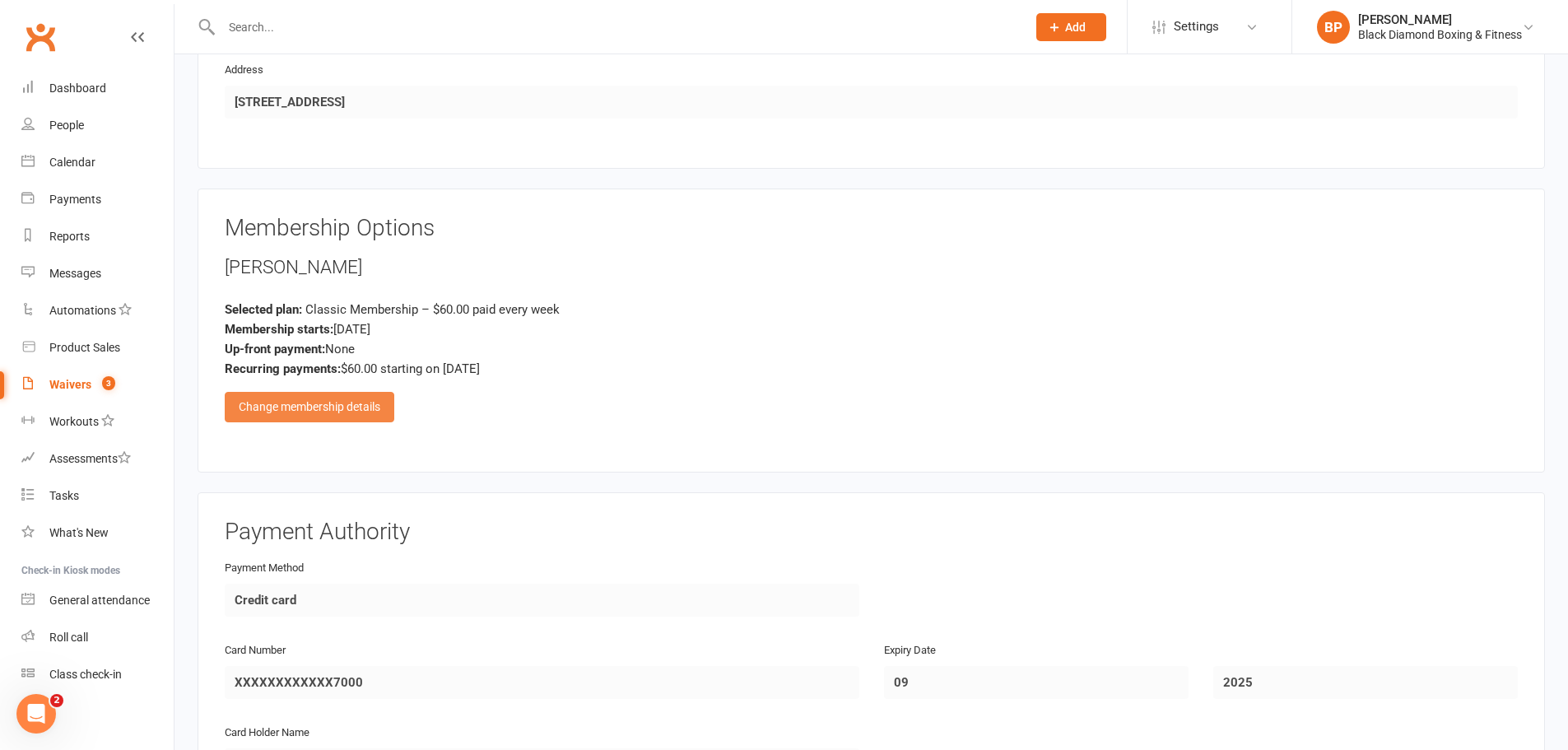
click at [304, 395] on div "Change membership details" at bounding box center [309, 407] width 169 height 30
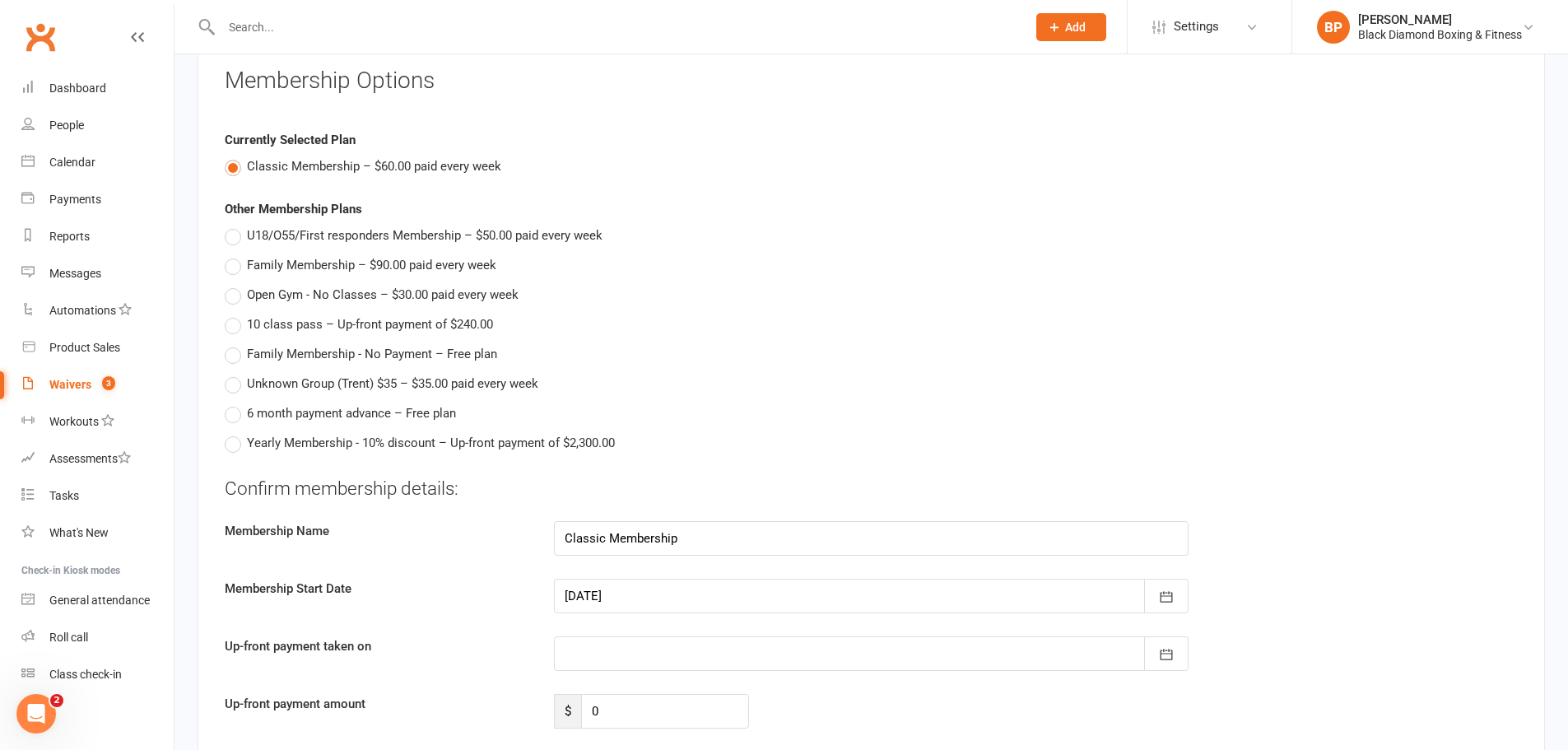
scroll to position [1482, 0]
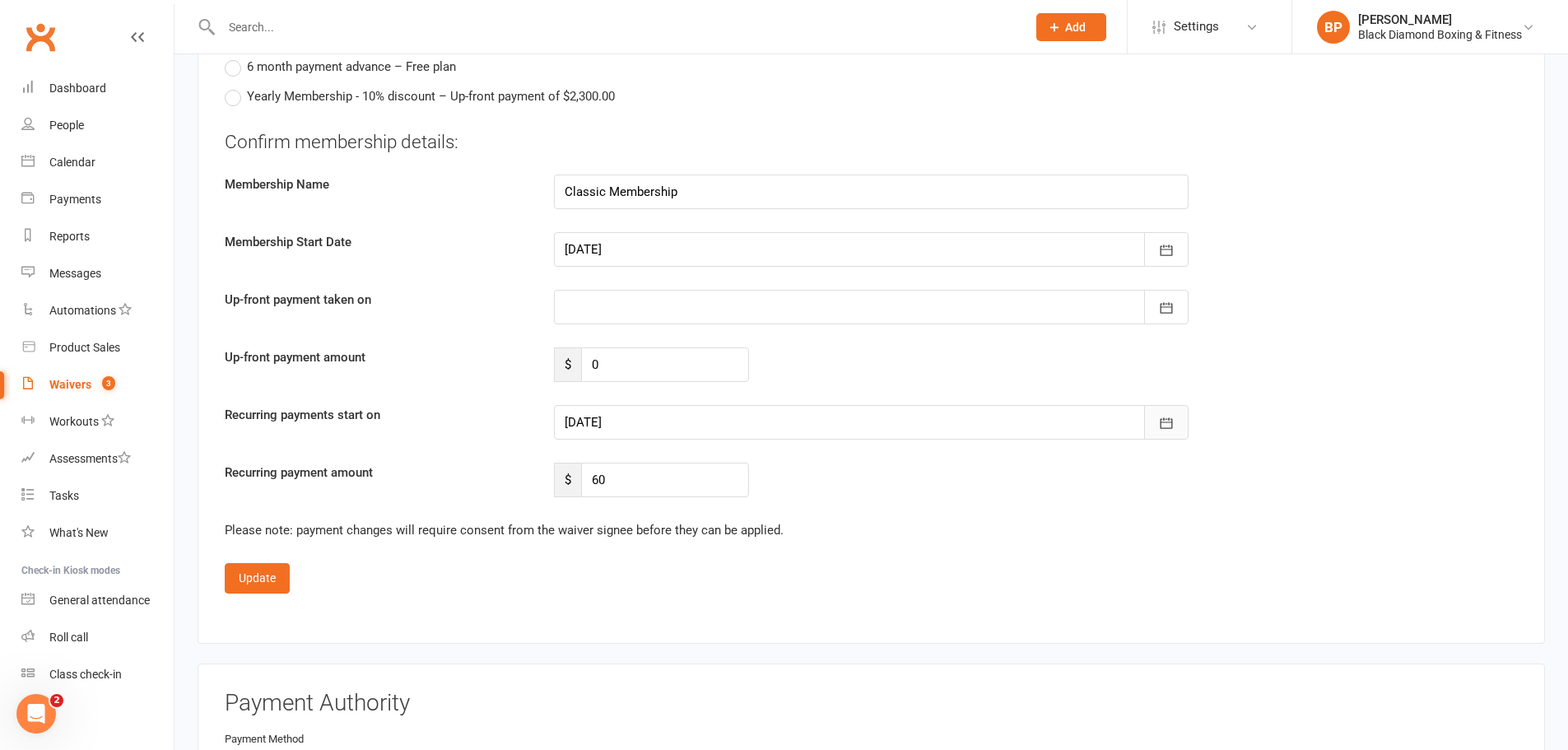
click at [1170, 431] on icon "button" at bounding box center [1167, 424] width 17 height 17
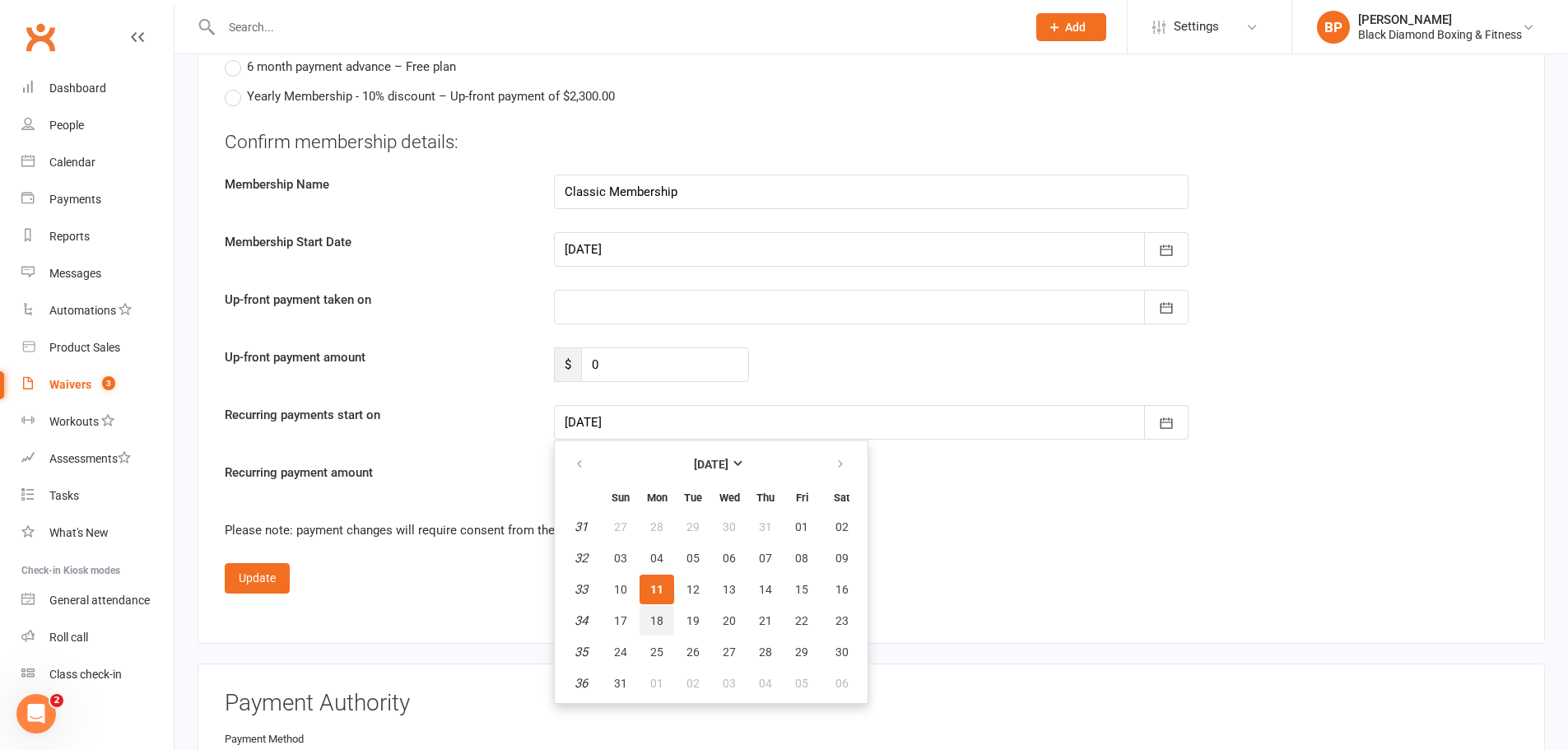
click at [656, 620] on span "18" at bounding box center [657, 621] width 13 height 13
type input "[DATE]"
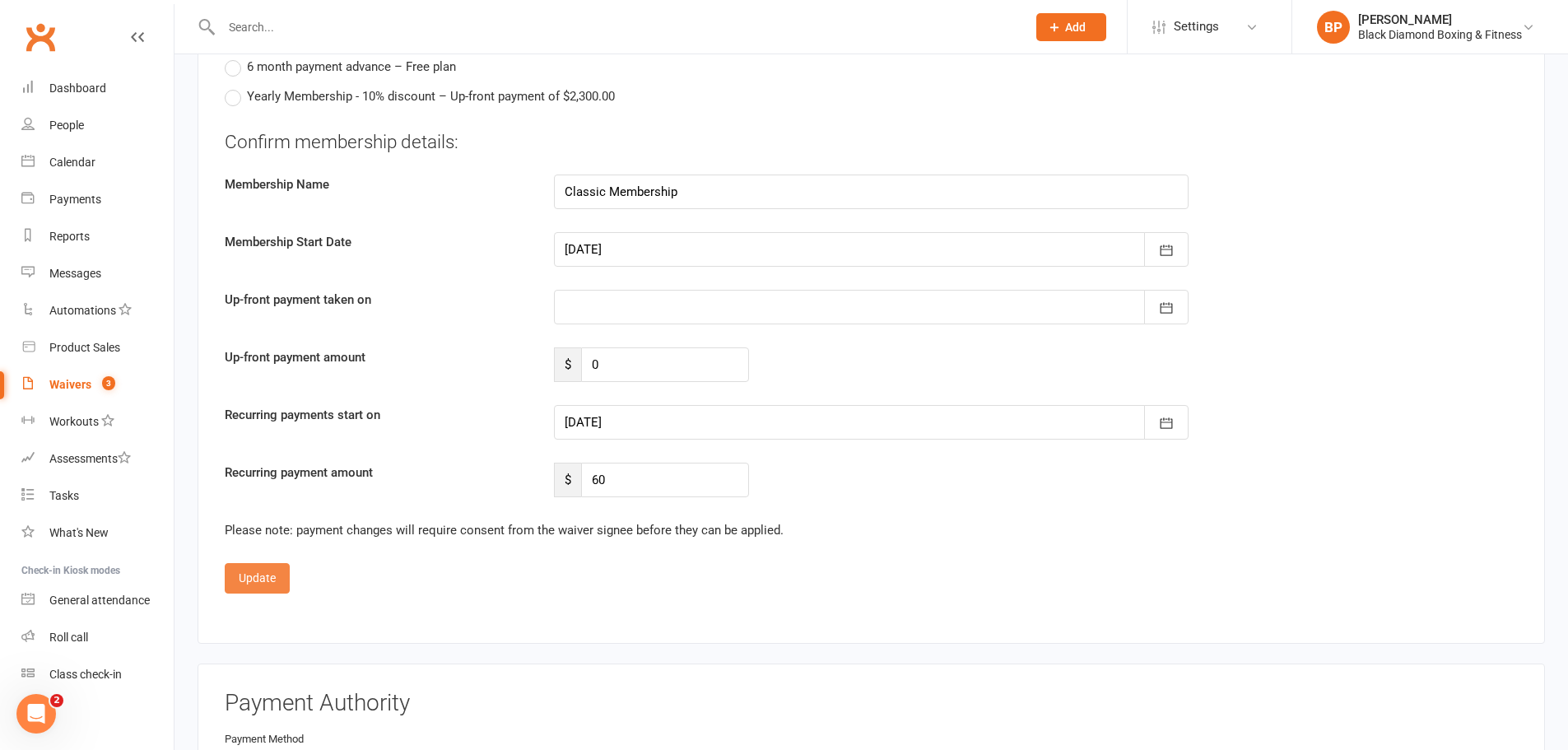
click at [271, 581] on button "Update" at bounding box center [257, 578] width 65 height 30
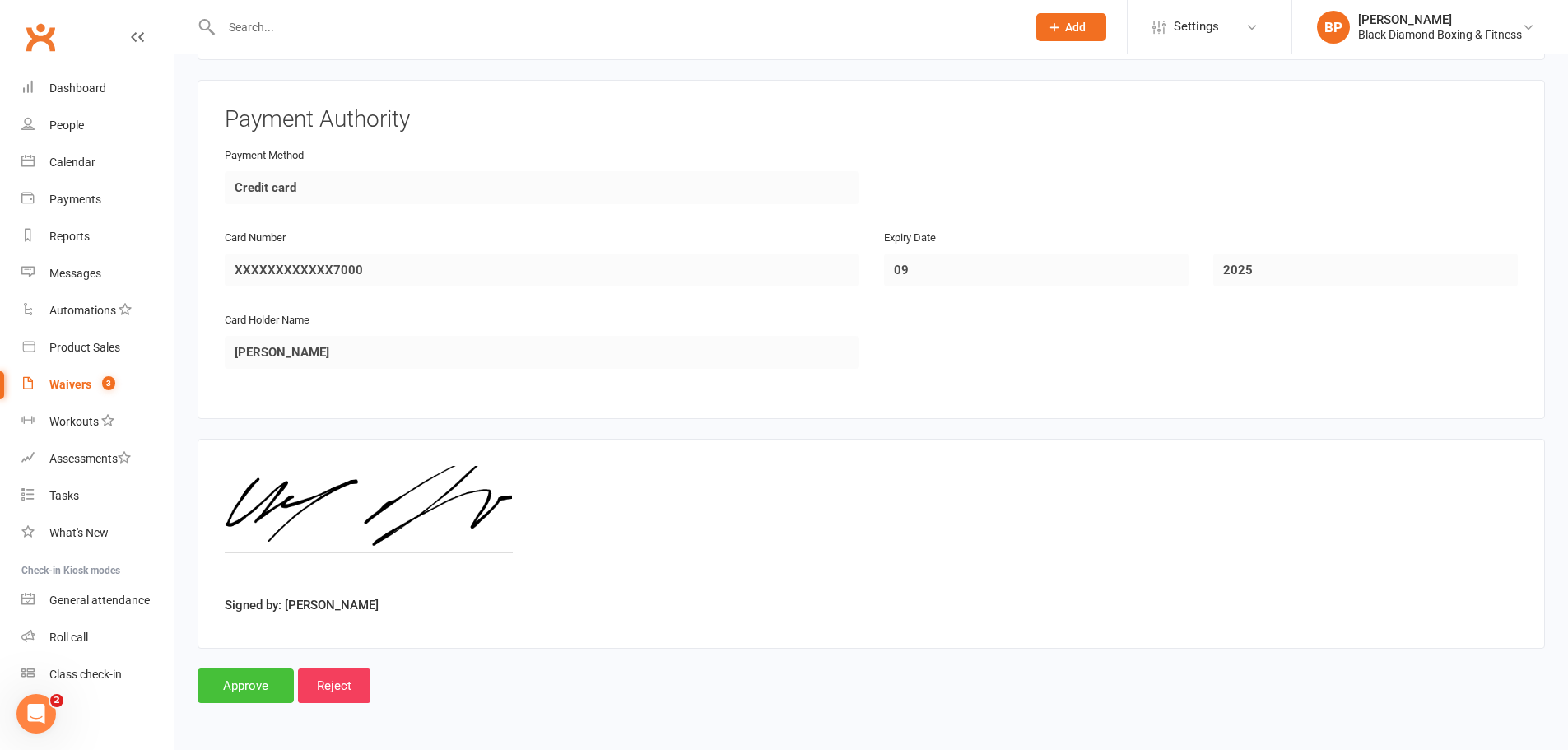
click at [268, 681] on input "Approve" at bounding box center [246, 685] width 96 height 34
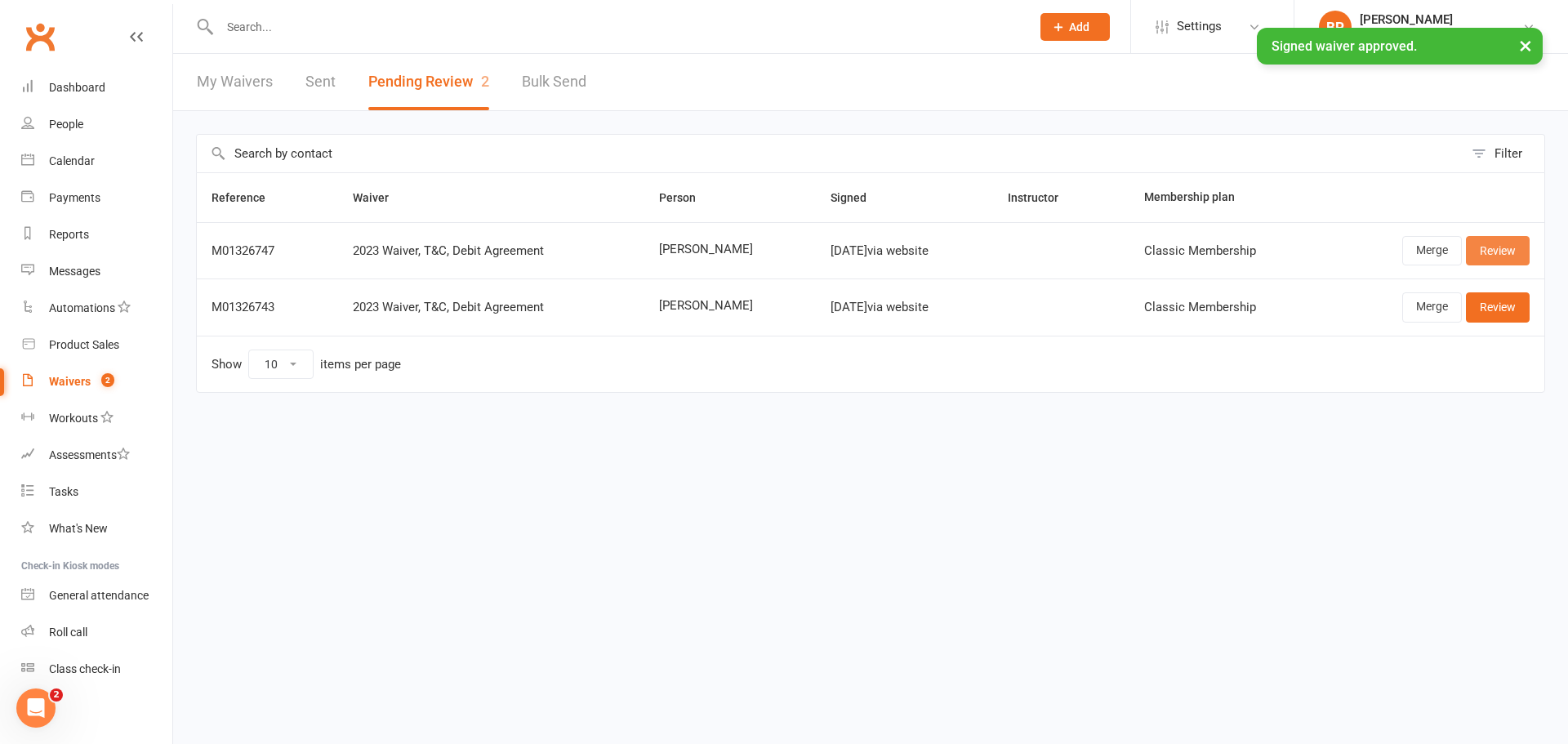
click at [1498, 250] on link "Review" at bounding box center [1496, 250] width 63 height 29
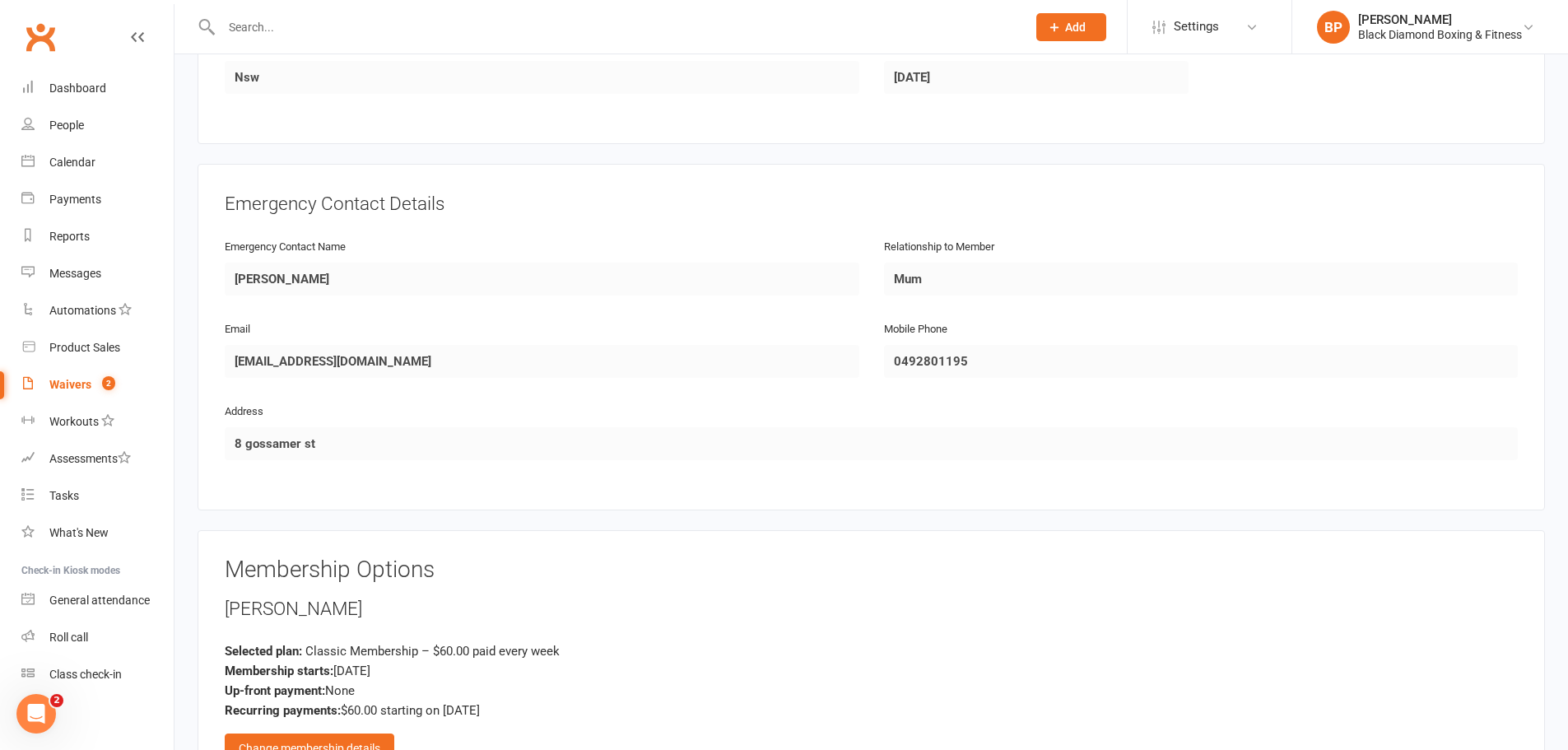
scroll to position [741, 0]
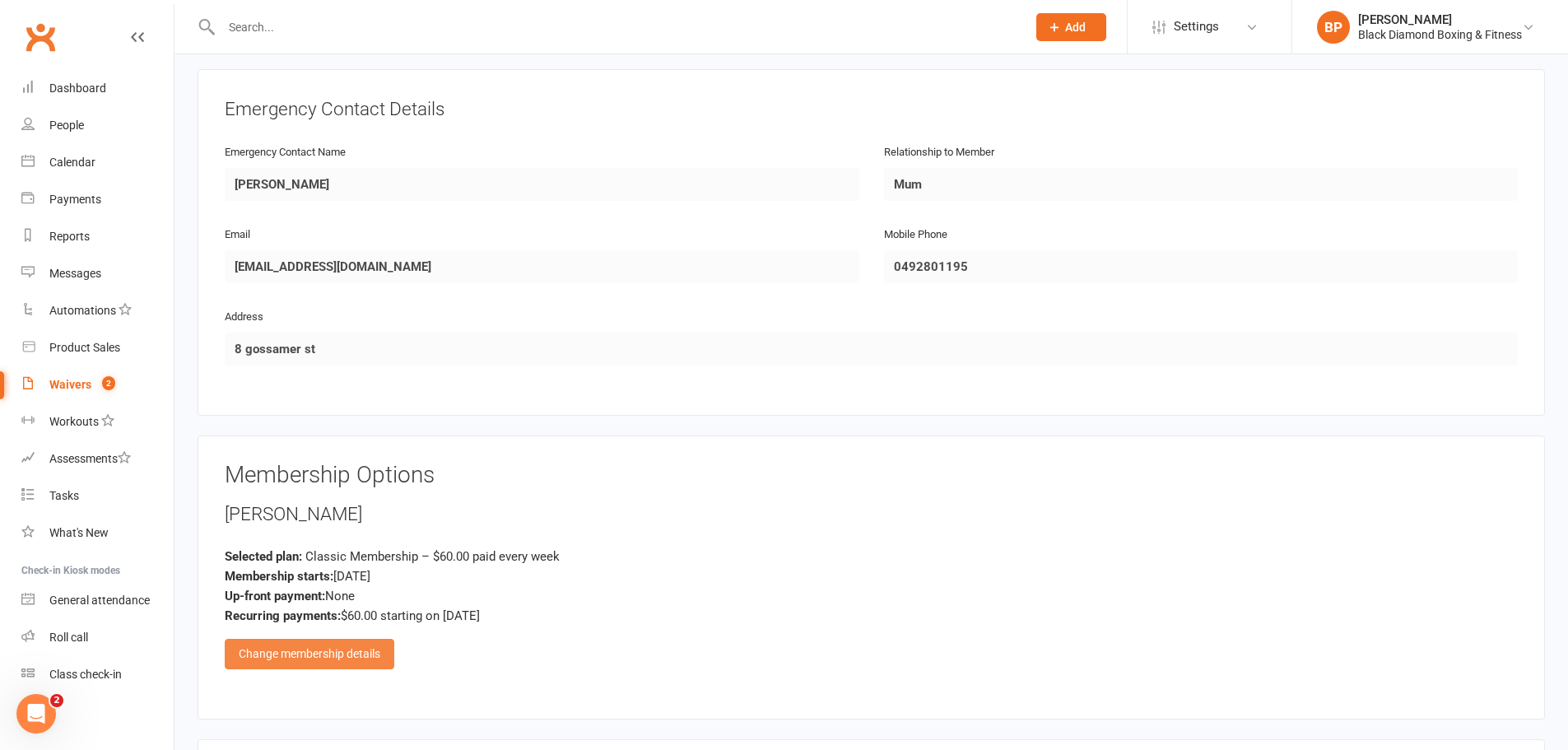
click at [294, 664] on div "Change membership details" at bounding box center [309, 654] width 169 height 30
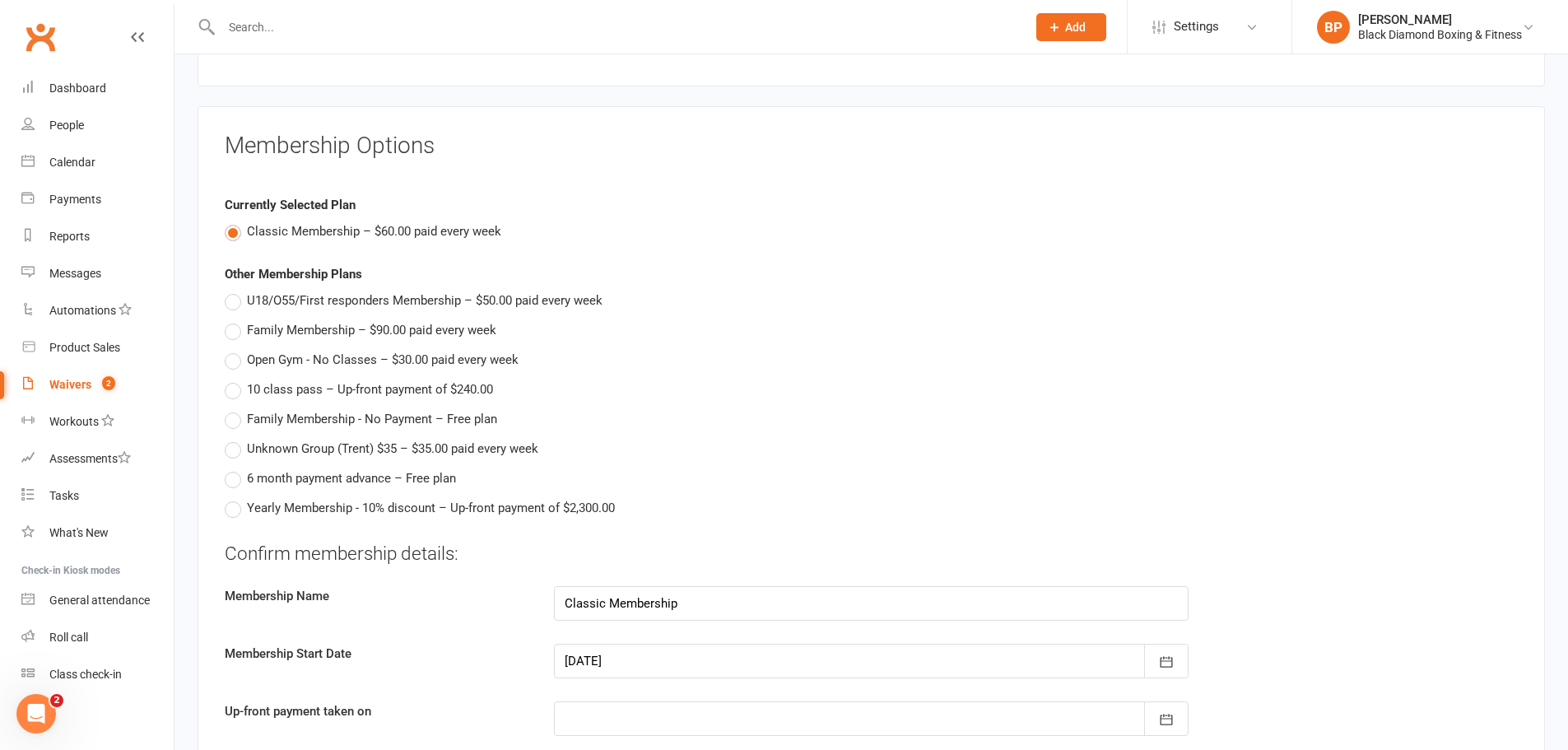
scroll to position [1400, 0]
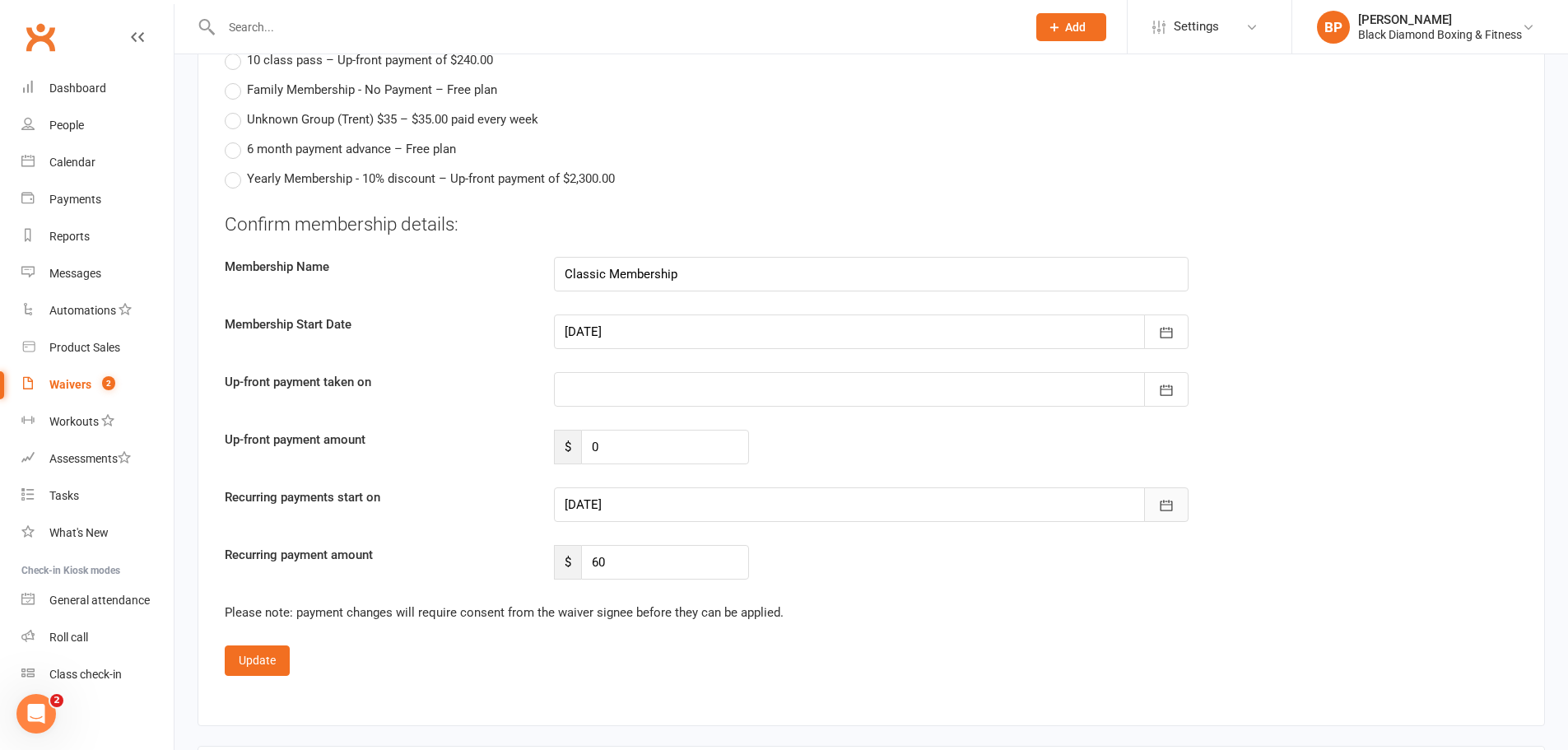
click at [1174, 504] on icon "button" at bounding box center [1167, 506] width 17 height 17
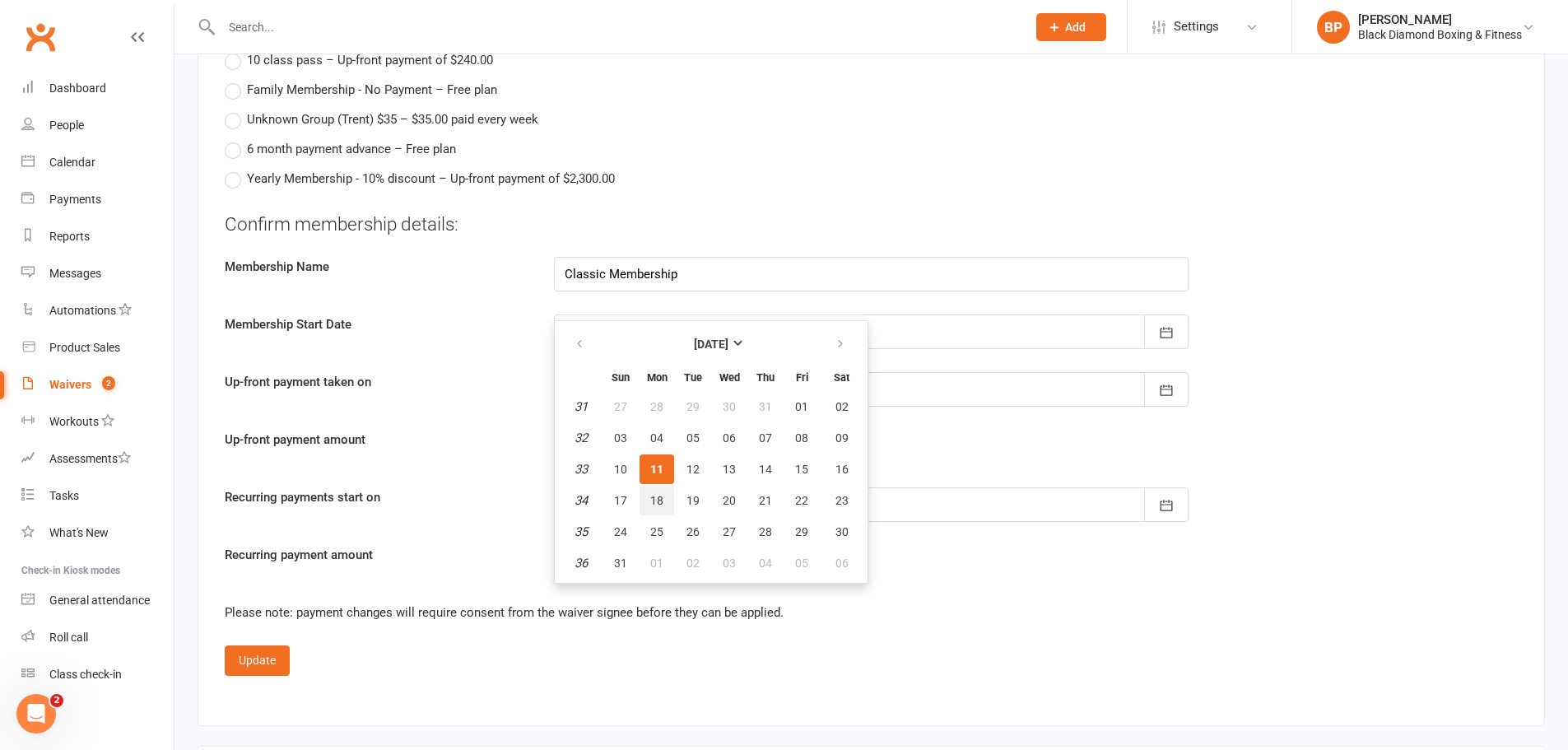
click at [653, 501] on span "18" at bounding box center [657, 500] width 13 height 13
type input "[DATE]"
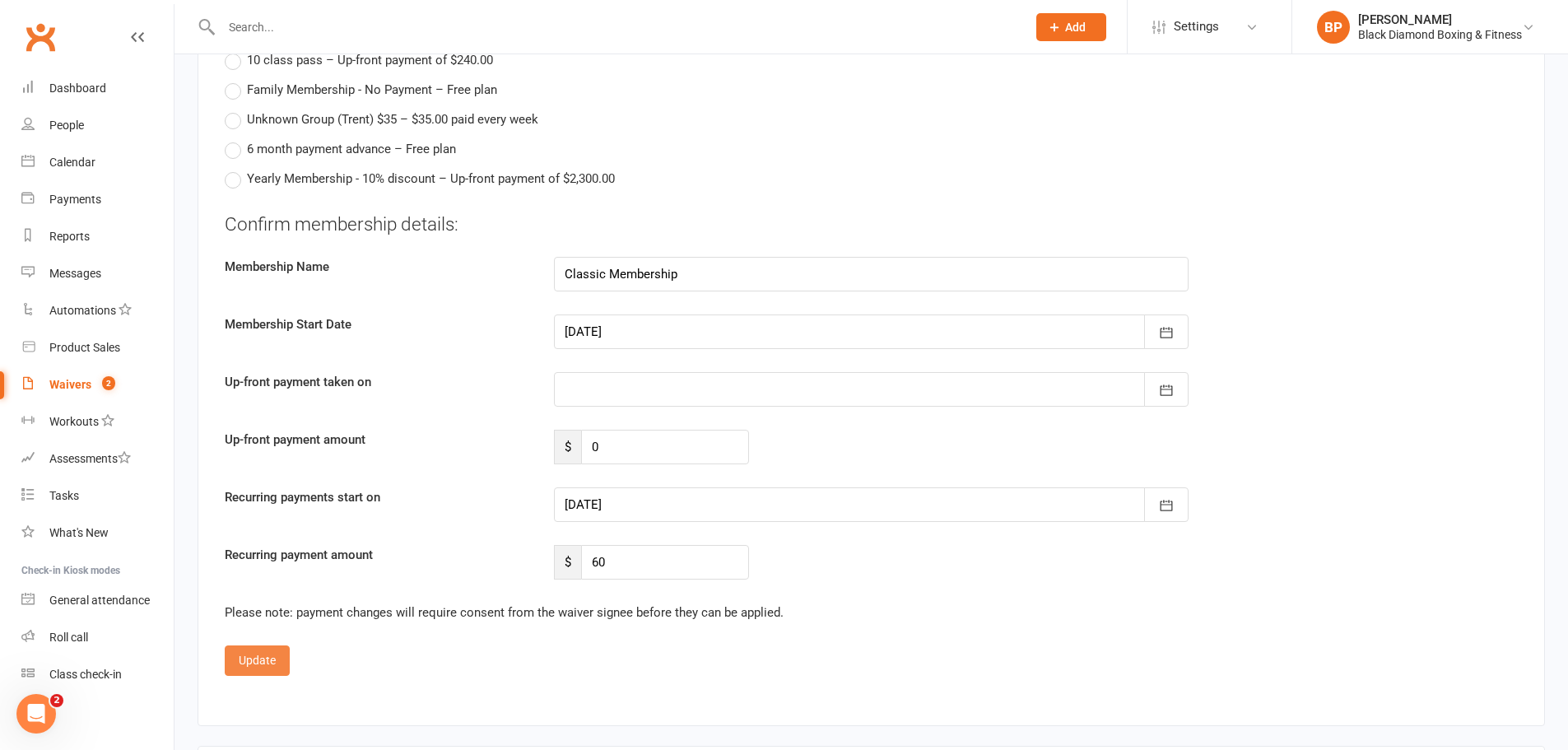
click at [242, 656] on button "Update" at bounding box center [257, 660] width 65 height 30
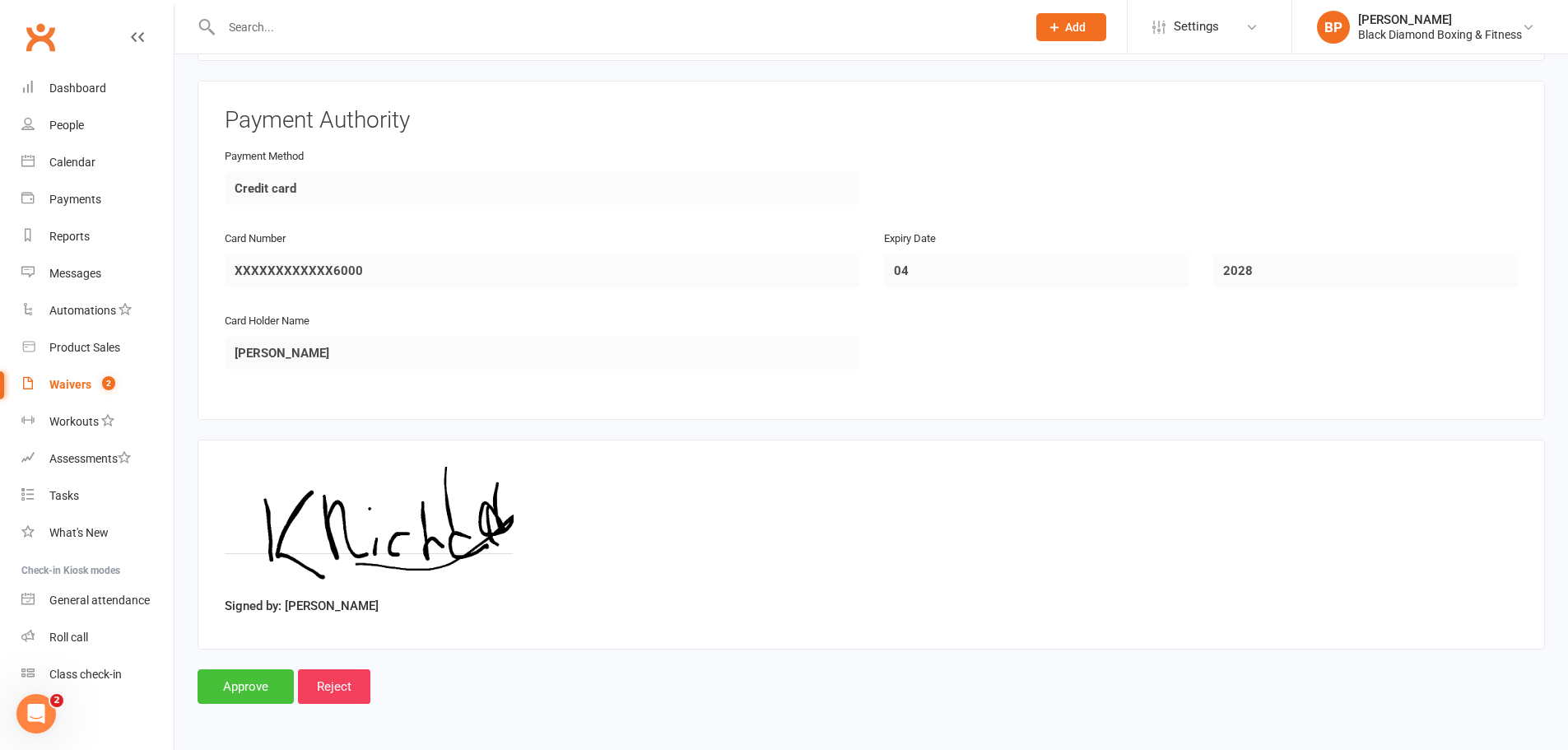
click at [245, 682] on input "Approve" at bounding box center [246, 686] width 96 height 34
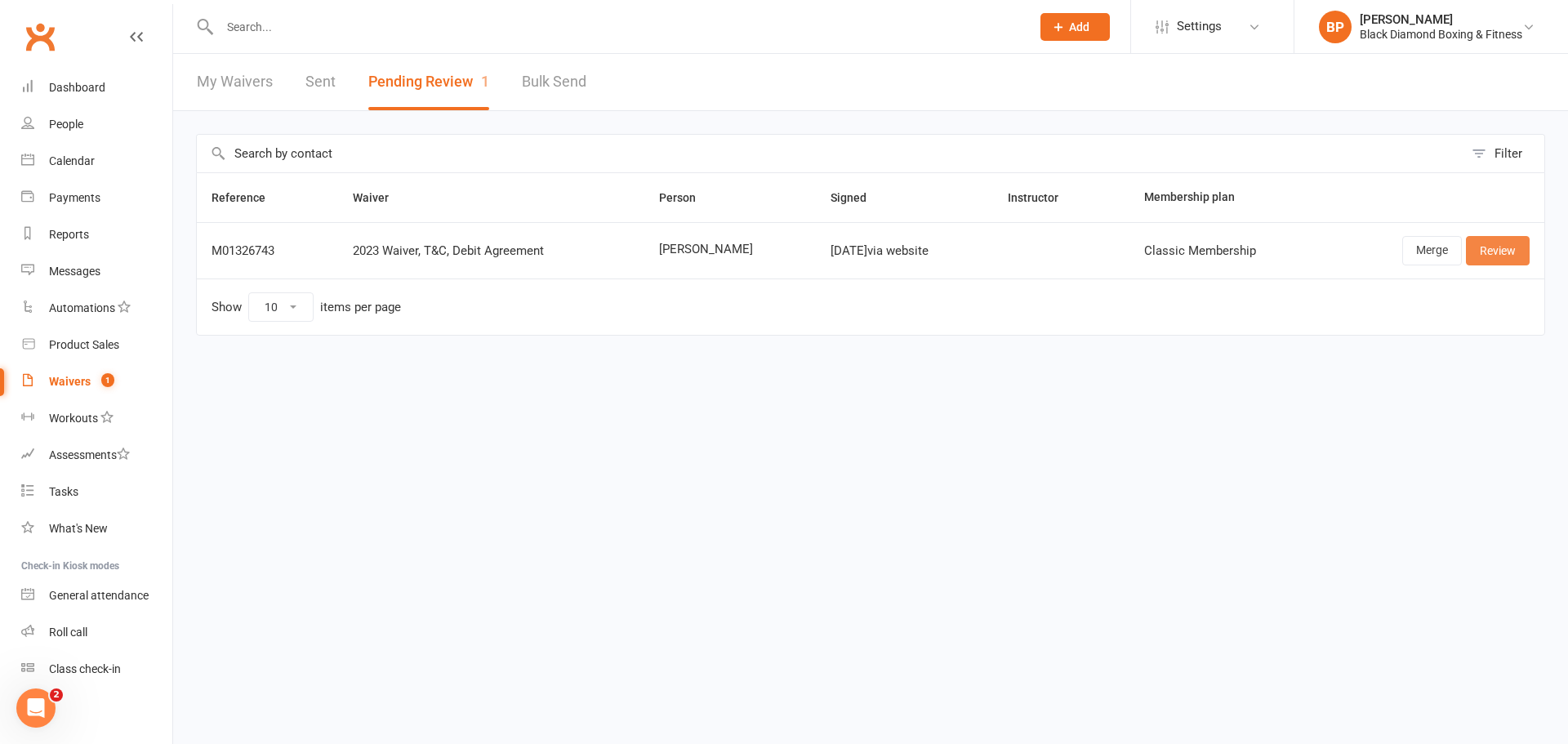
click at [1507, 258] on link "Review" at bounding box center [1496, 250] width 63 height 29
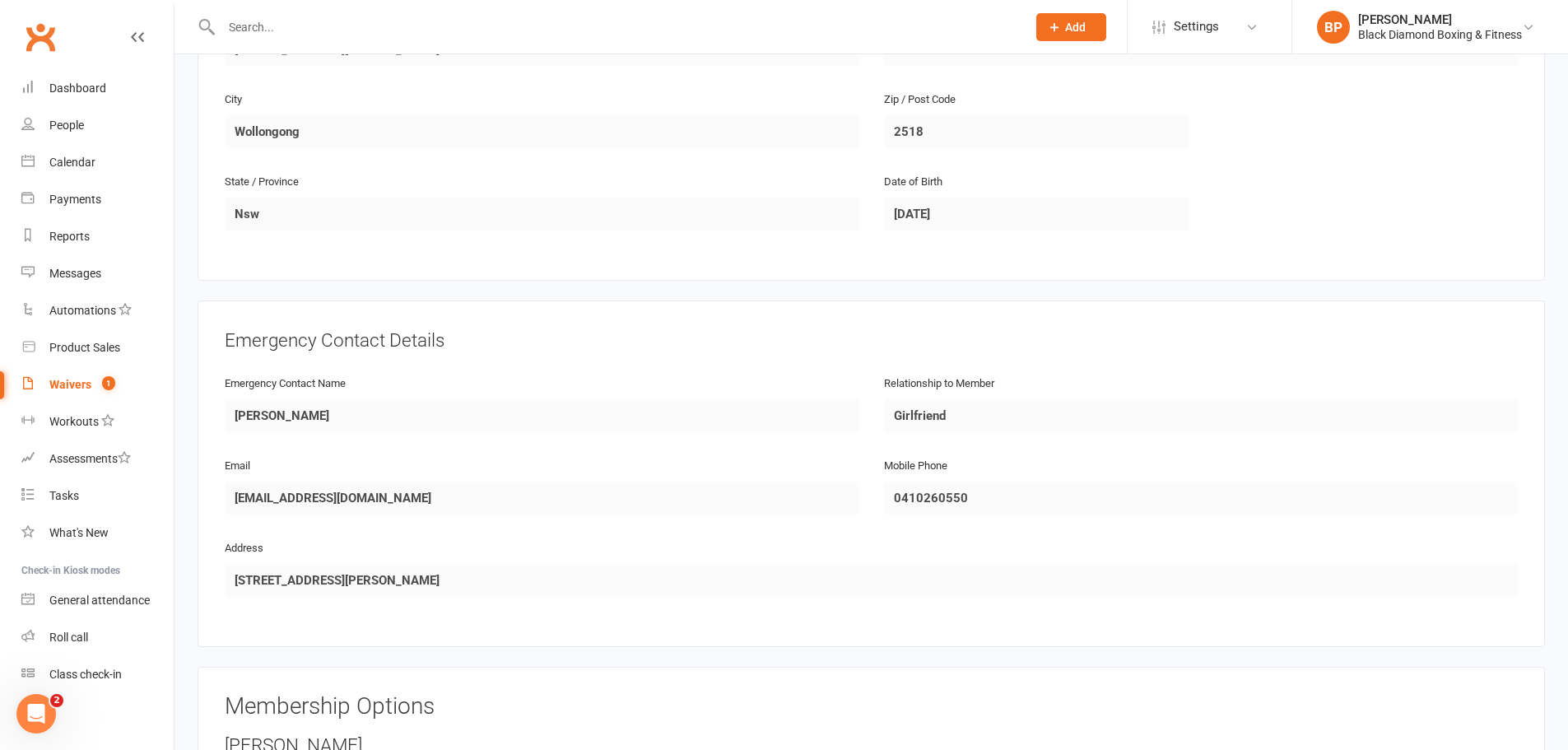
scroll to position [741, 0]
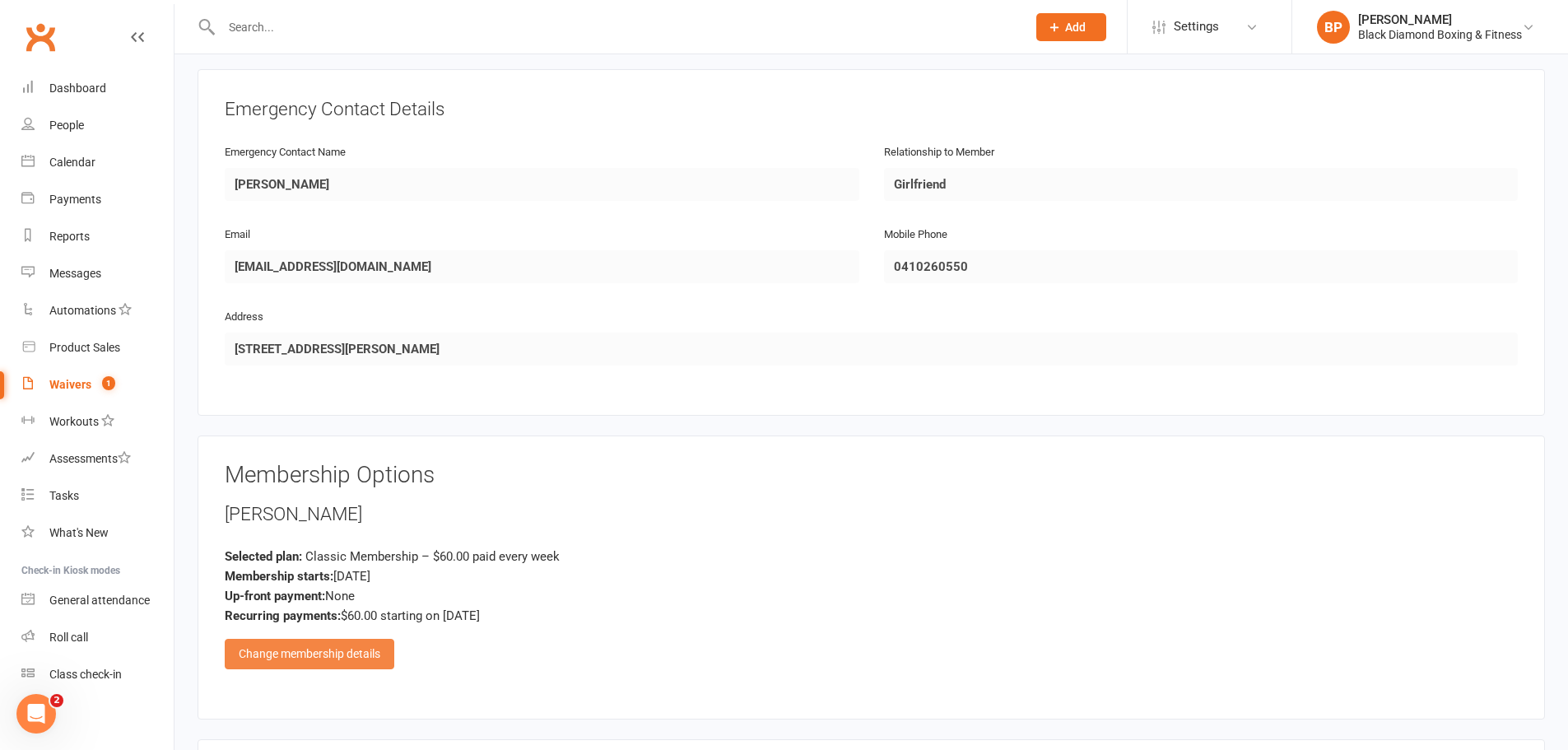
click at [347, 649] on div "Change membership details" at bounding box center [309, 654] width 169 height 30
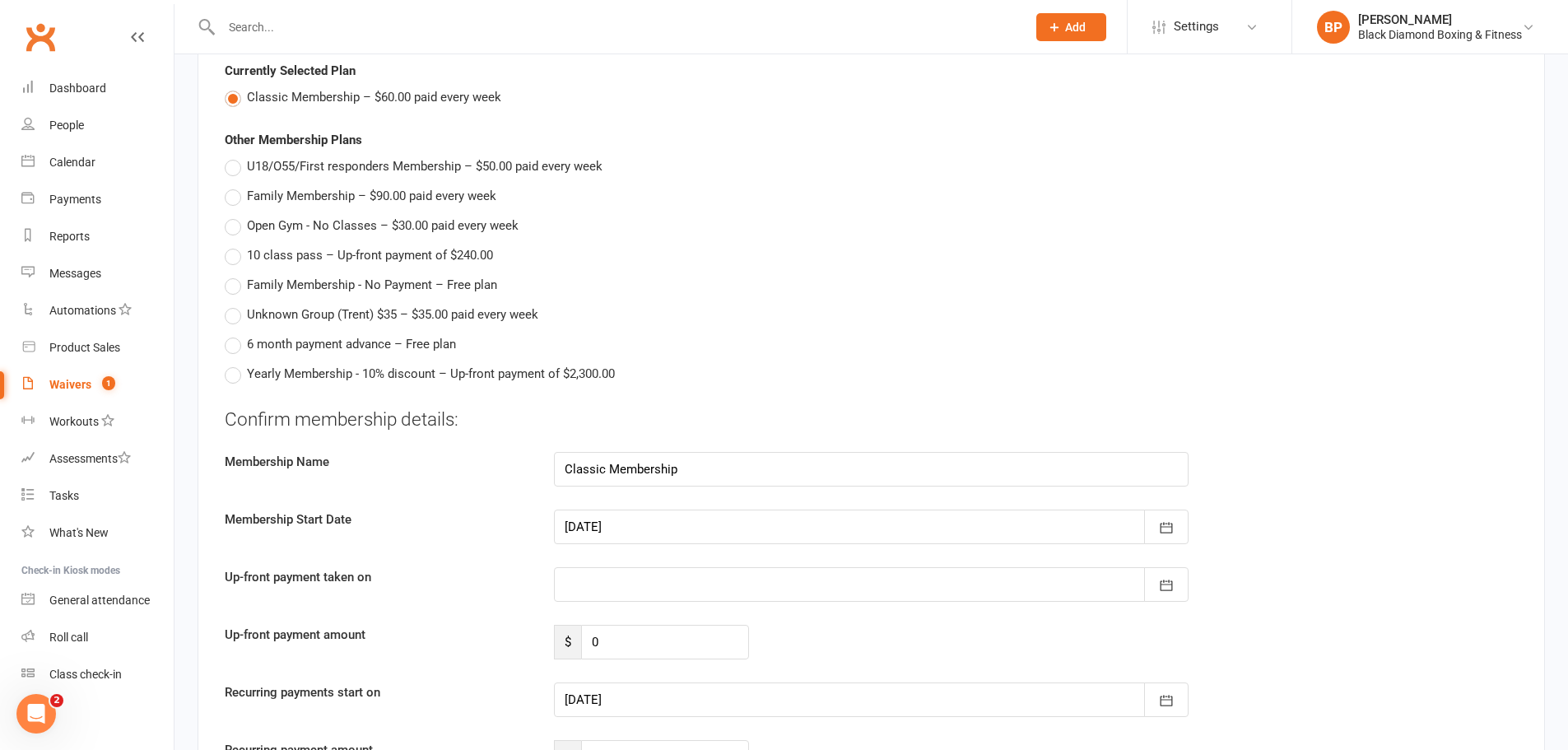
scroll to position [1482, 0]
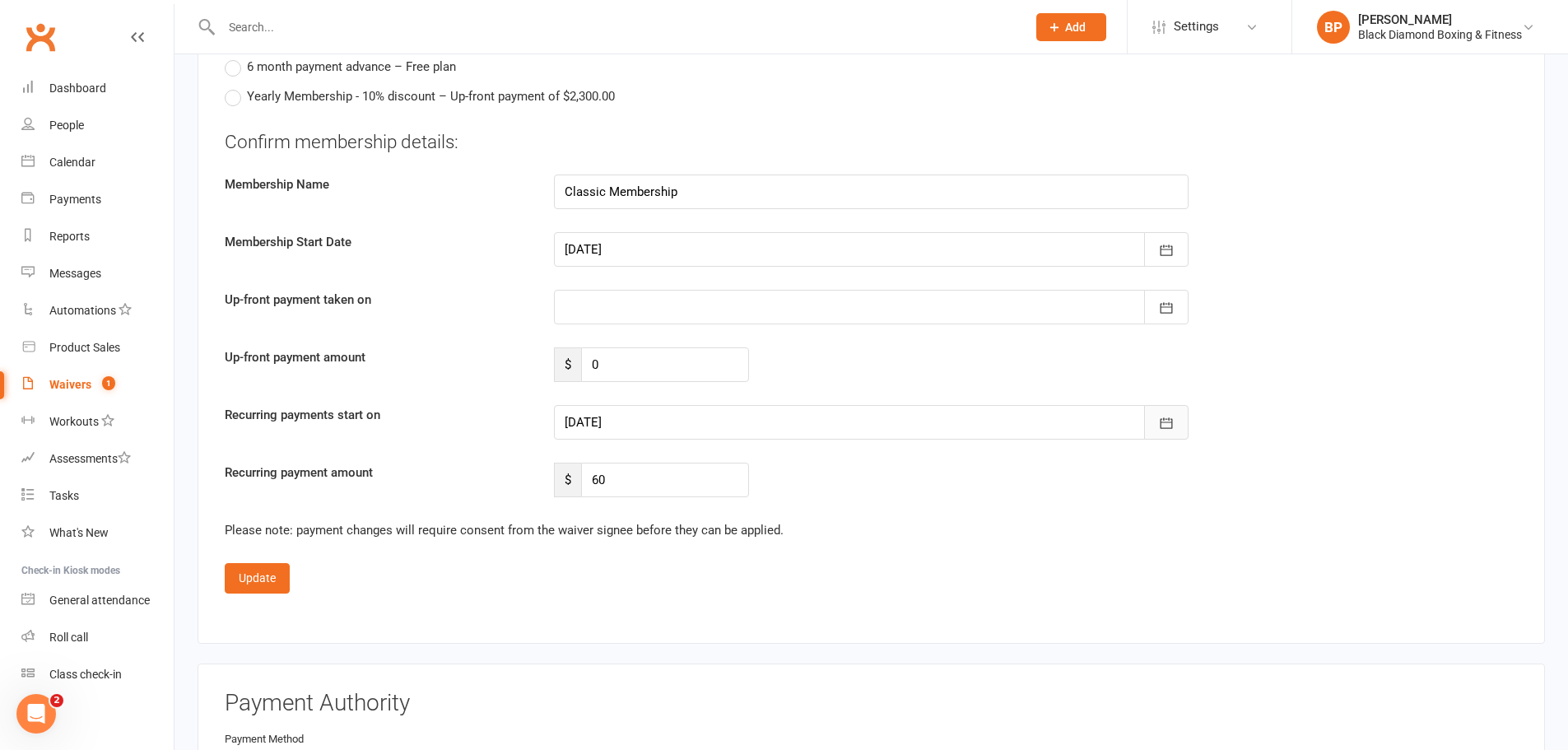
click at [1177, 416] on button "button" at bounding box center [1167, 422] width 44 height 34
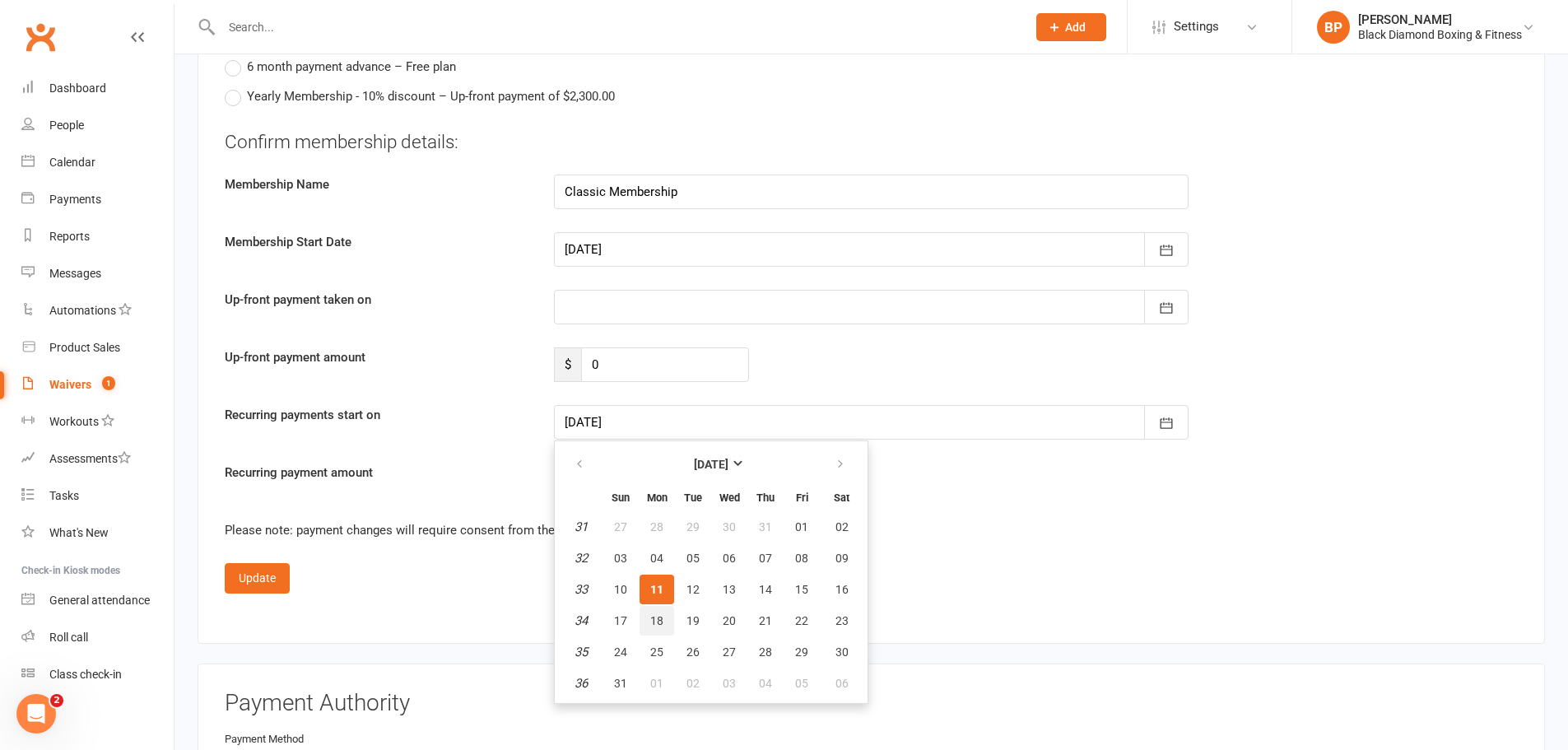
click at [662, 621] on span "18" at bounding box center [657, 621] width 13 height 13
type input "[DATE]"
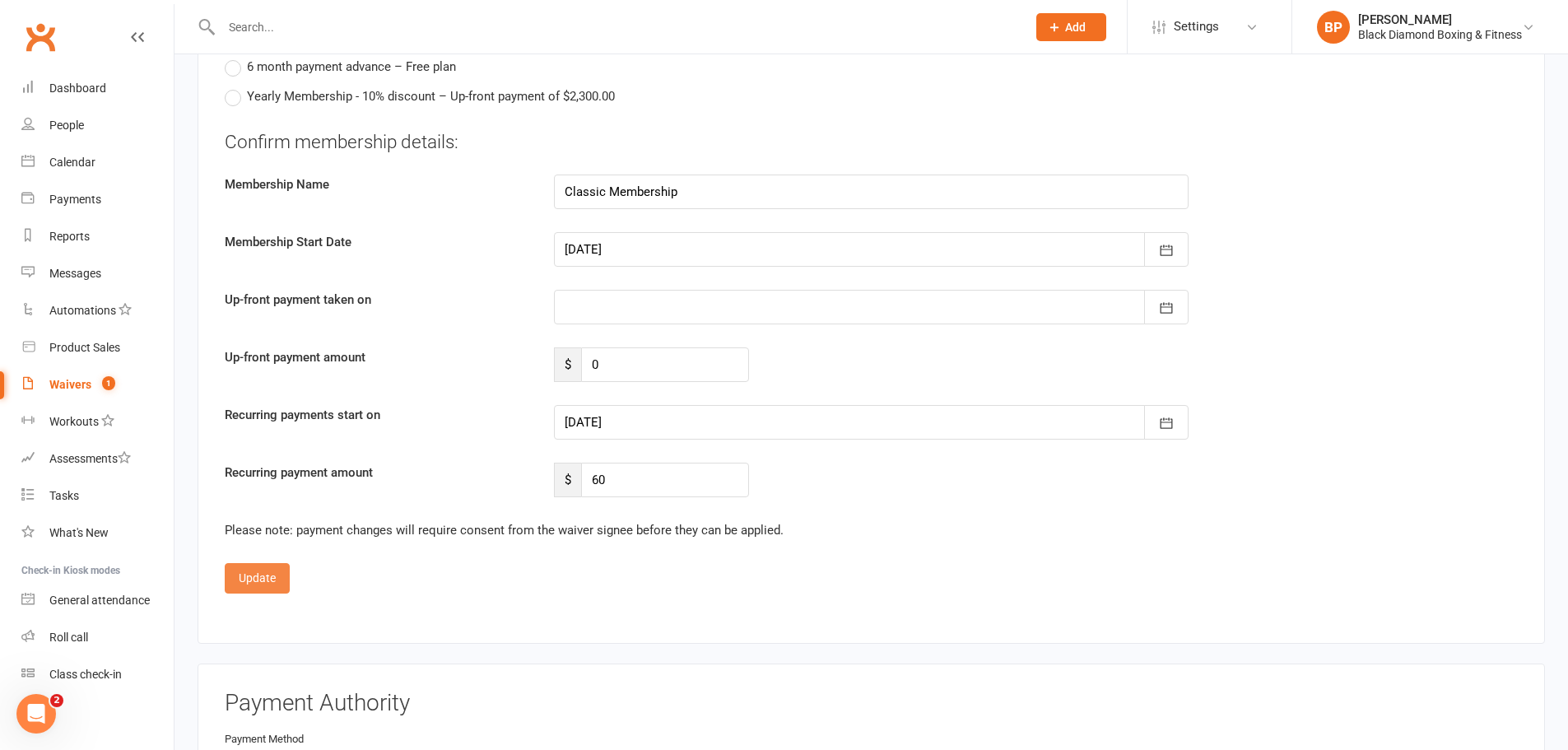
click at [281, 584] on button "Update" at bounding box center [257, 578] width 65 height 30
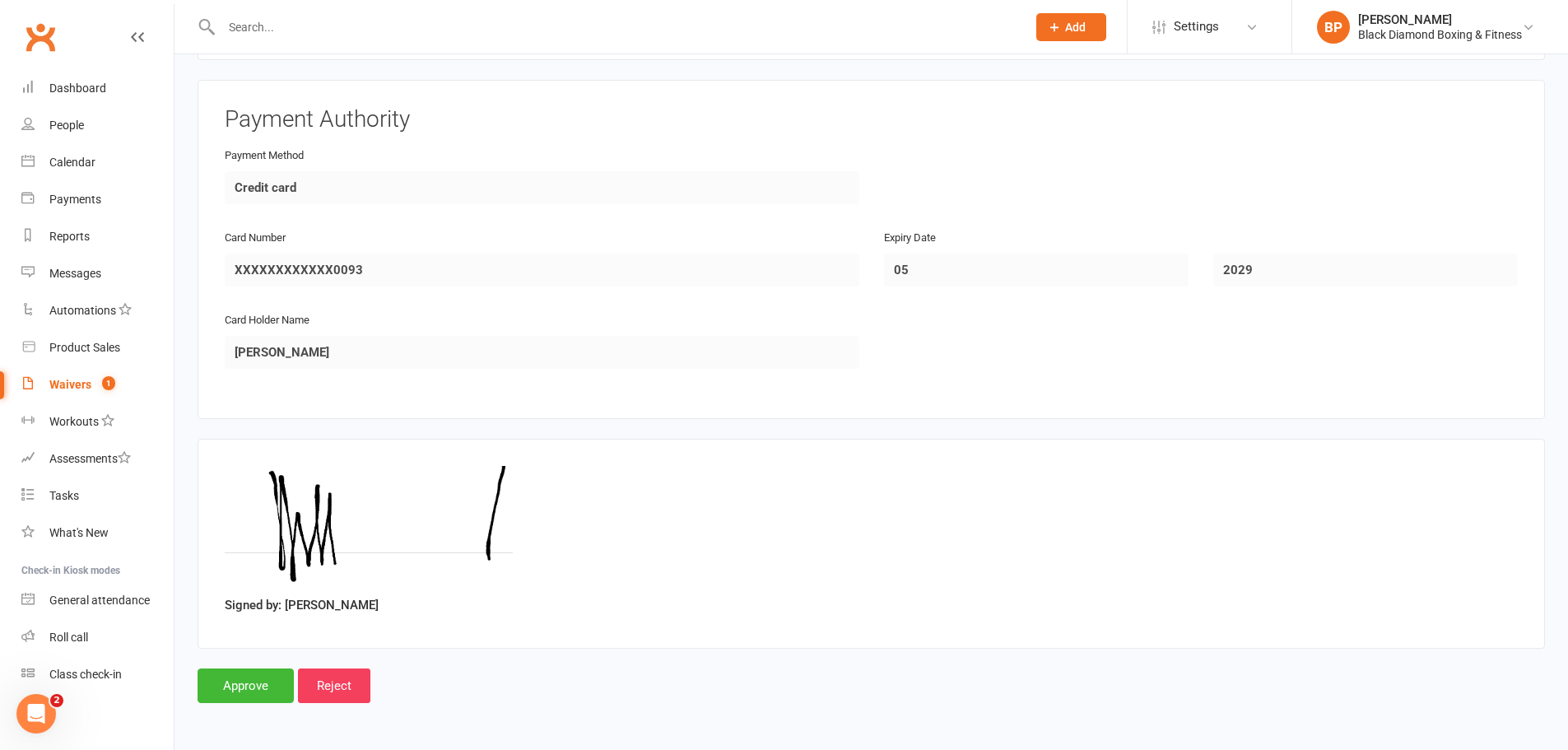
scroll to position [1401, 0]
click at [266, 695] on input "Approve" at bounding box center [246, 685] width 96 height 34
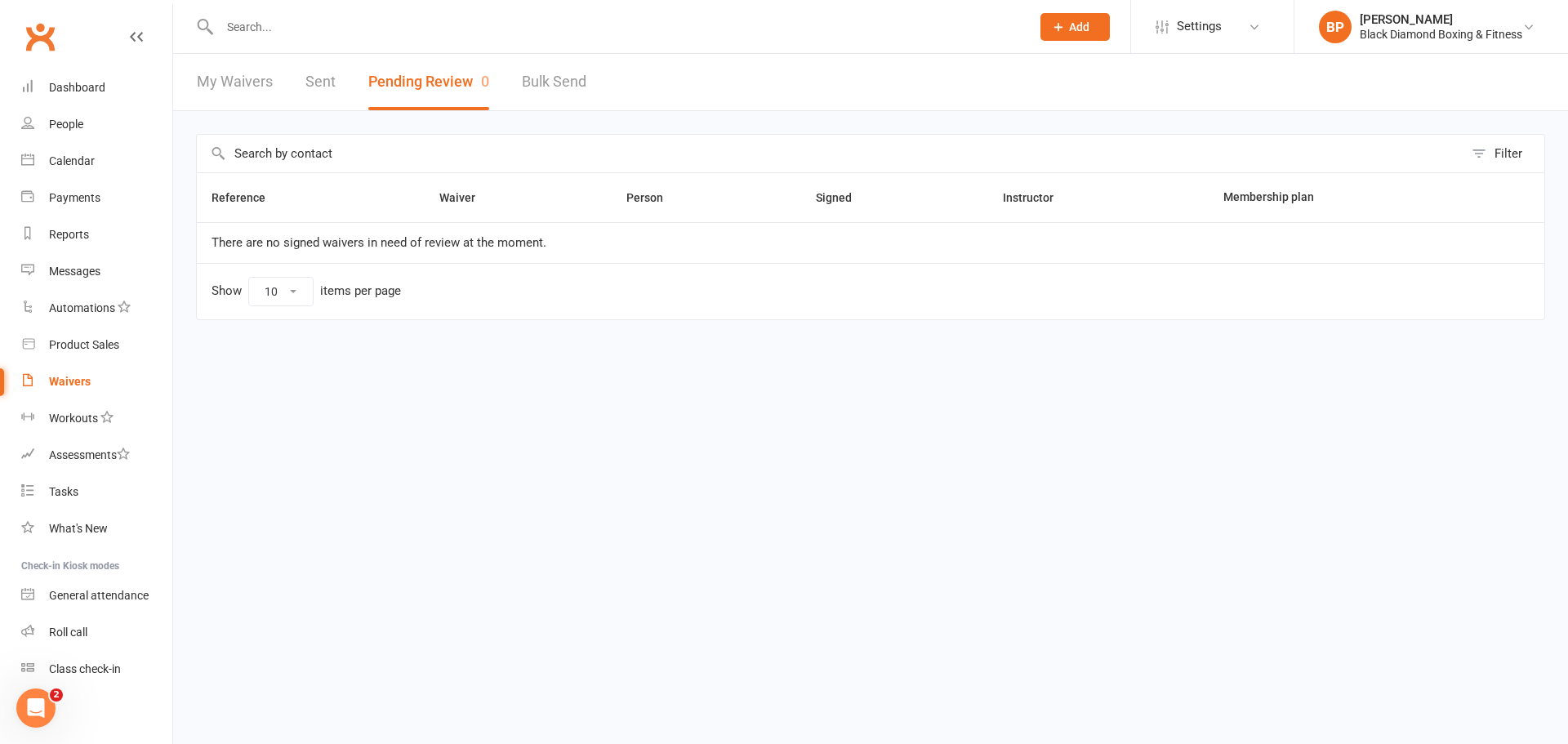
click at [576, 19] on input "text" at bounding box center [616, 27] width 804 height 23
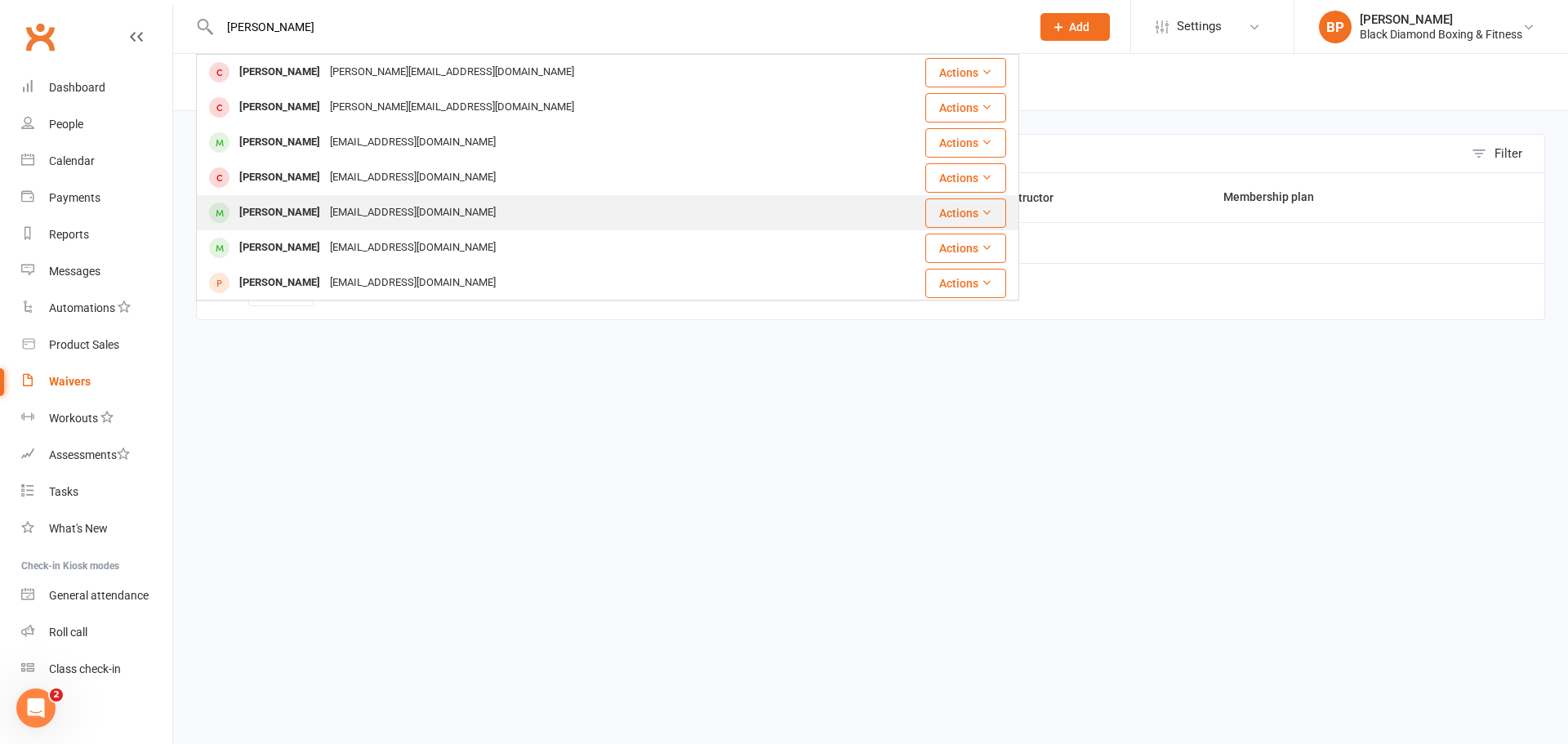
type input "liam"
click at [393, 209] on div "liamlozano2018@gmail.com" at bounding box center [412, 213] width 175 height 24
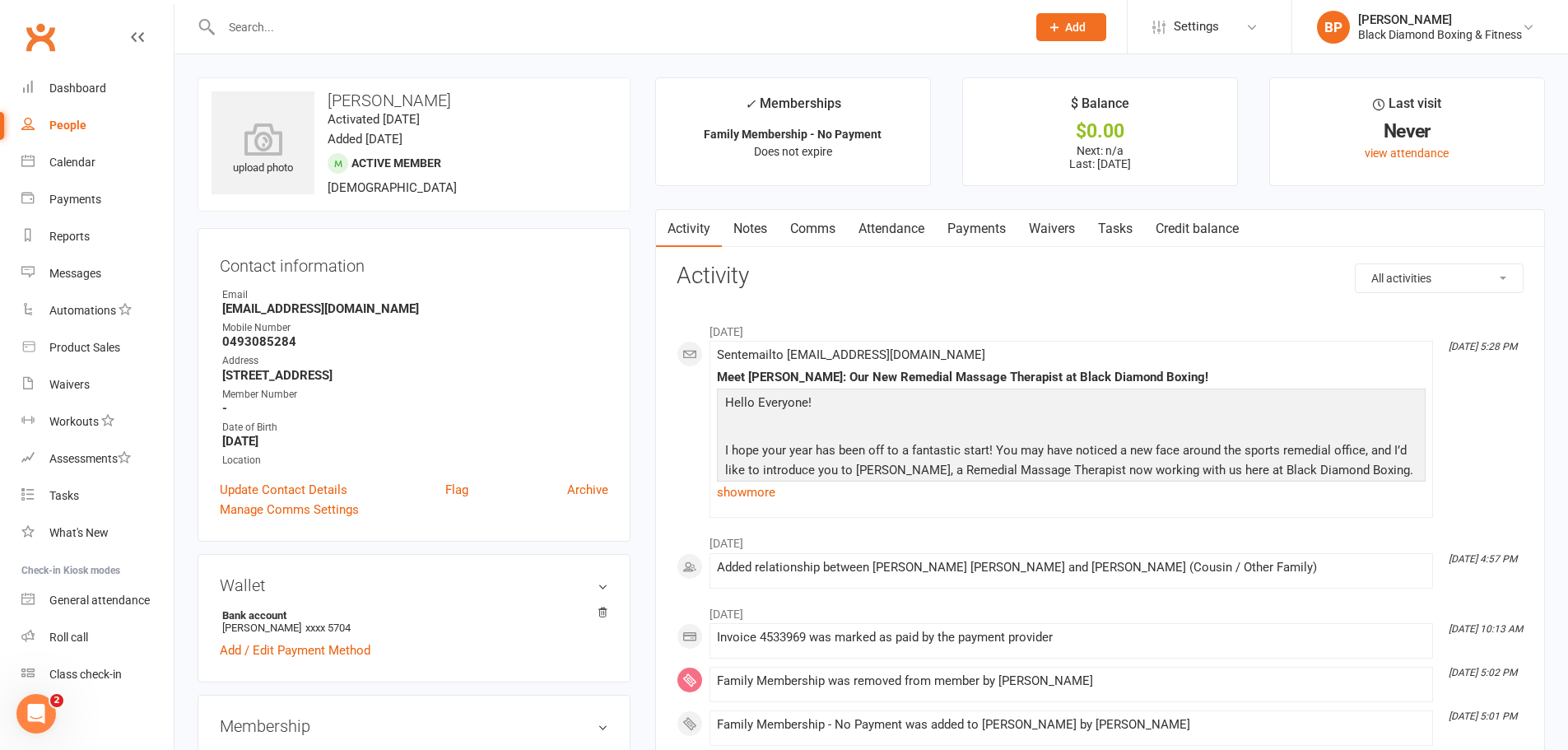
click at [653, 18] on input "text" at bounding box center [616, 27] width 799 height 23
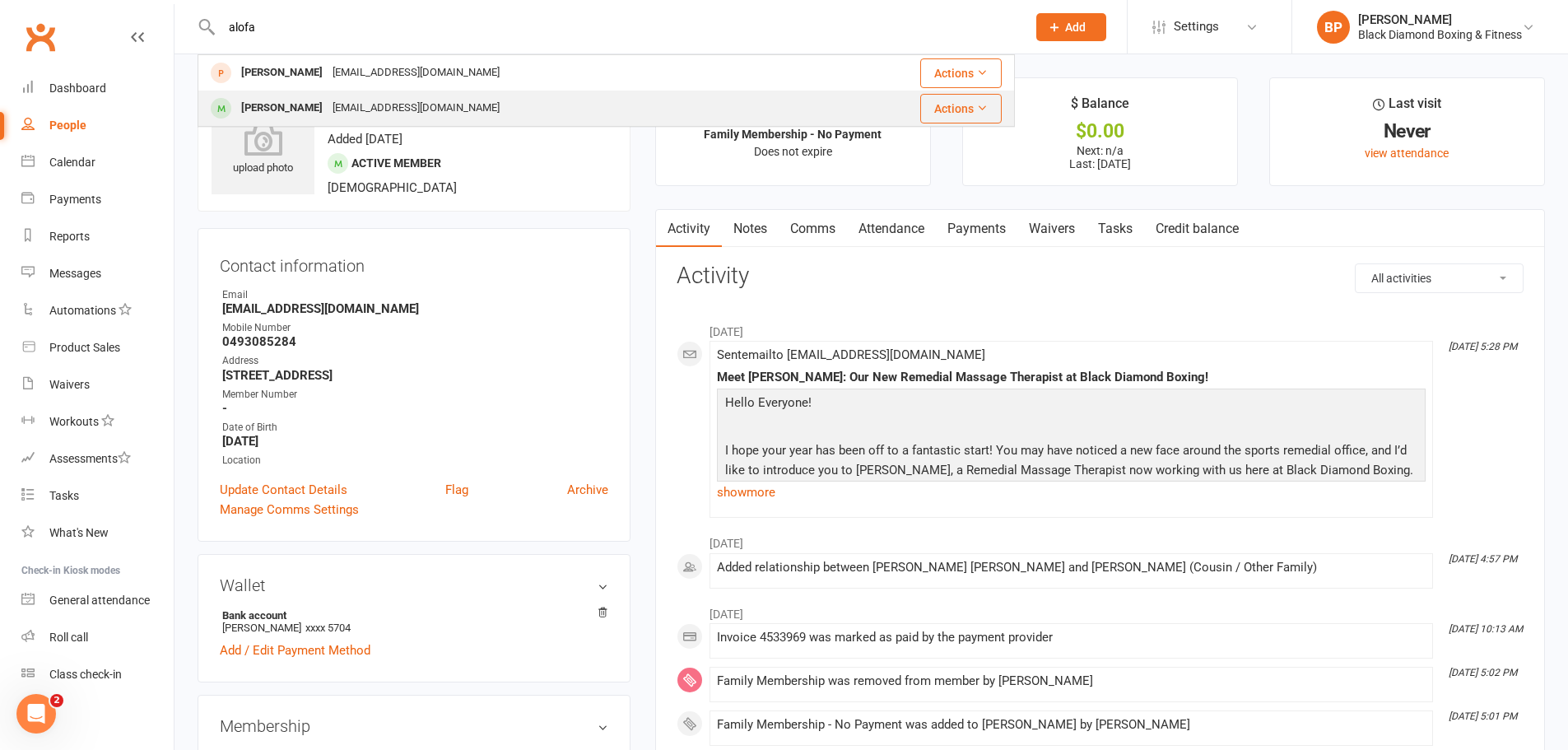
type input "alofa"
click at [273, 101] on div "Alofa Heka" at bounding box center [282, 108] width 92 height 24
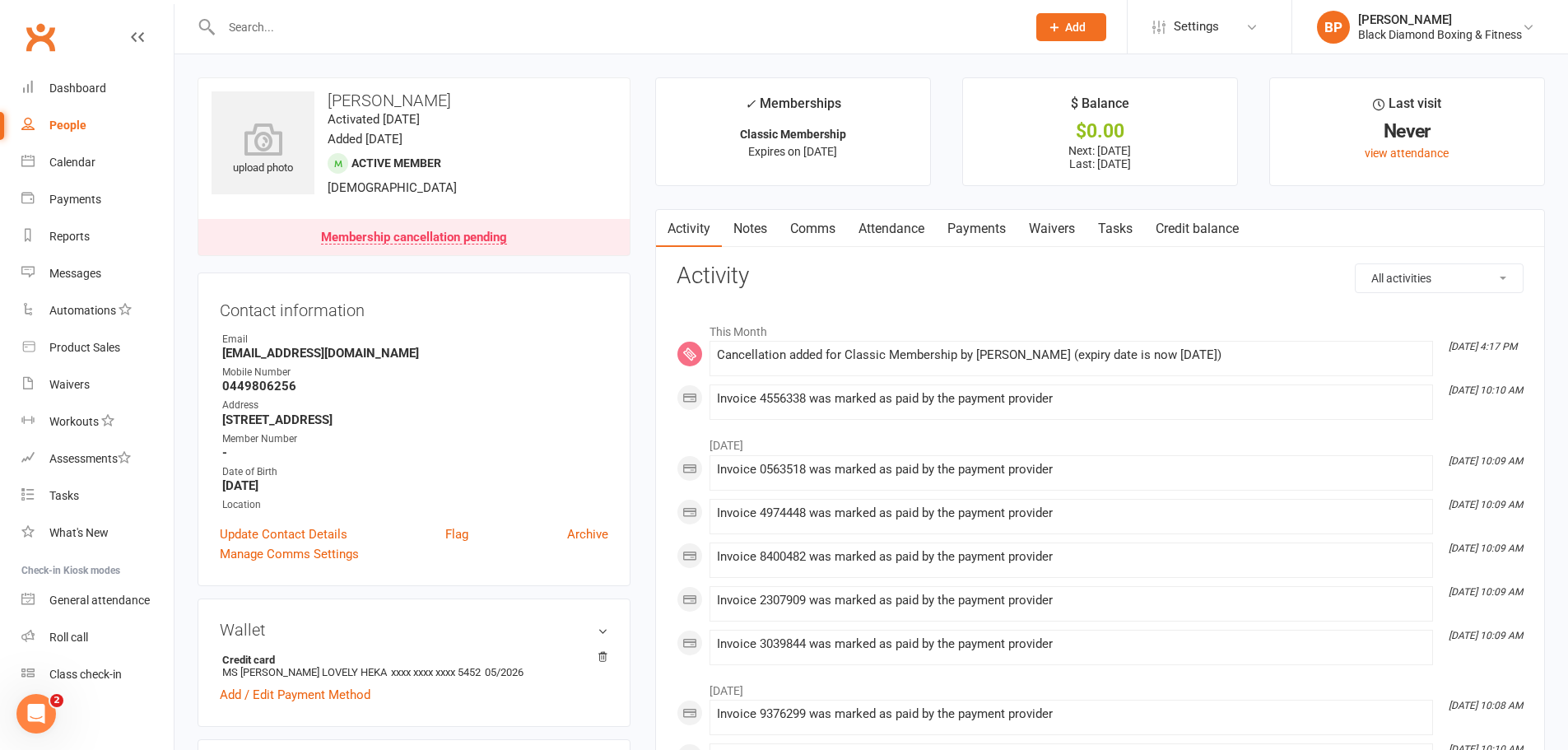
click at [987, 224] on link "Payments" at bounding box center [977, 228] width 81 height 38
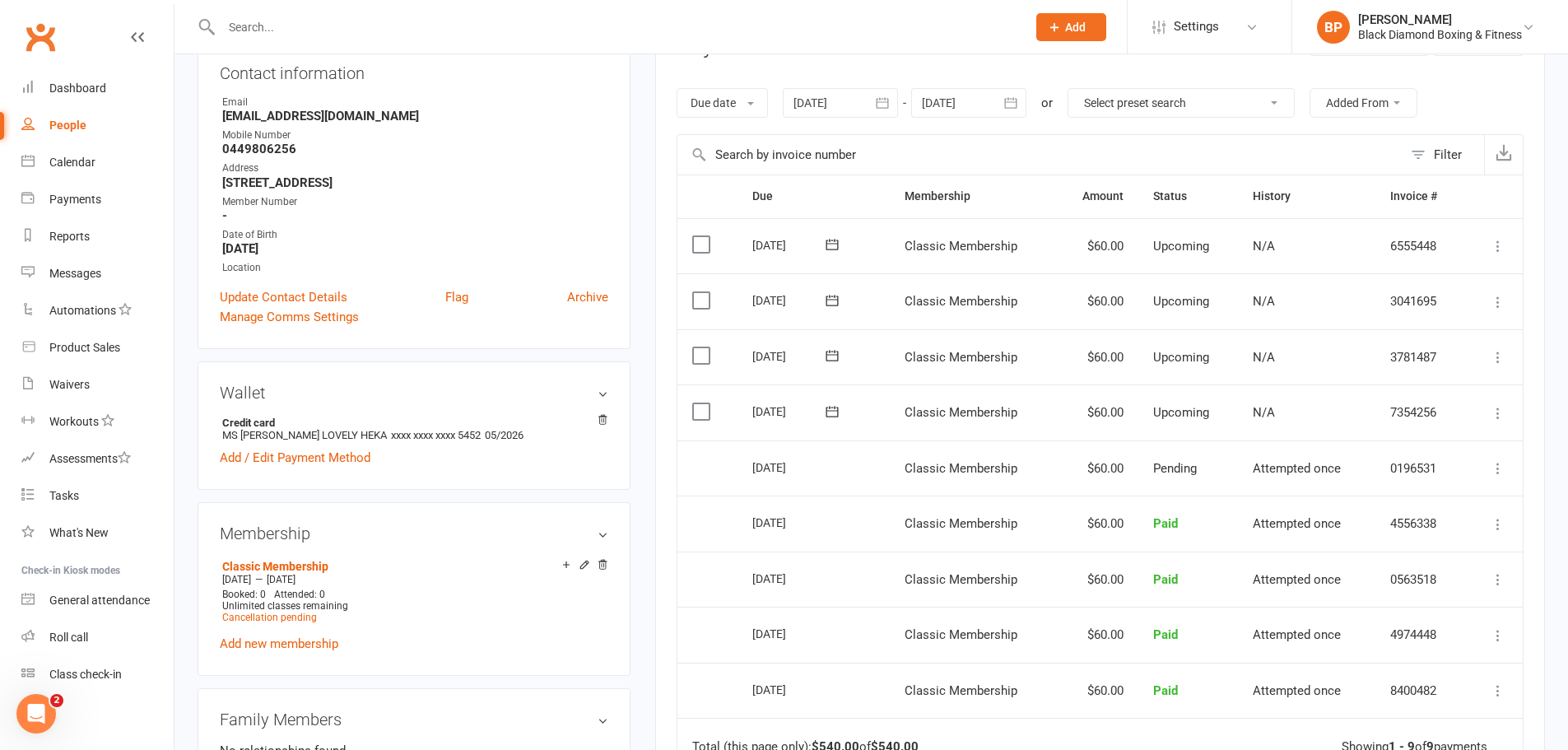
scroll to position [247, 0]
